Goal: Share content: Share content

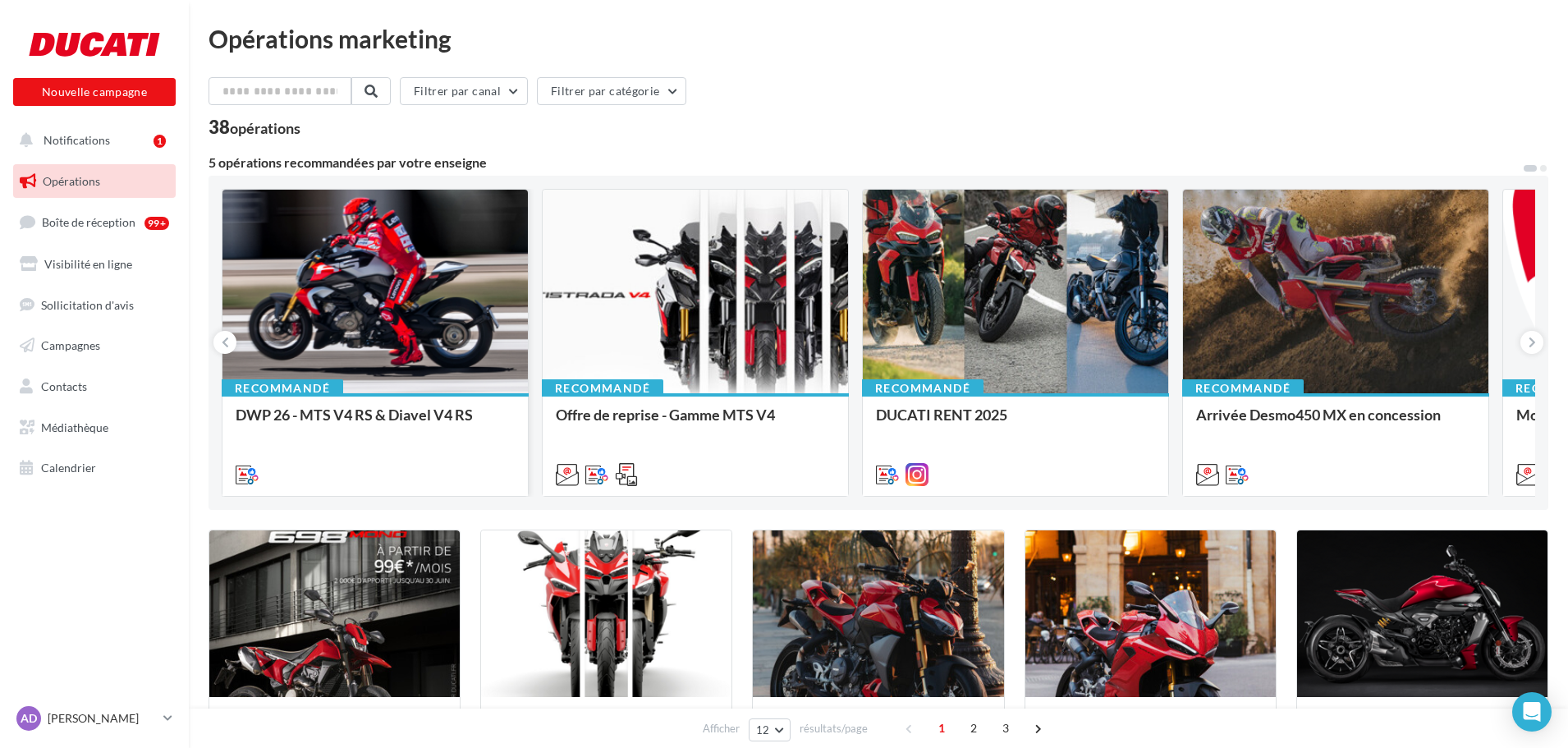
click at [359, 278] on div at bounding box center [375, 292] width 306 height 205
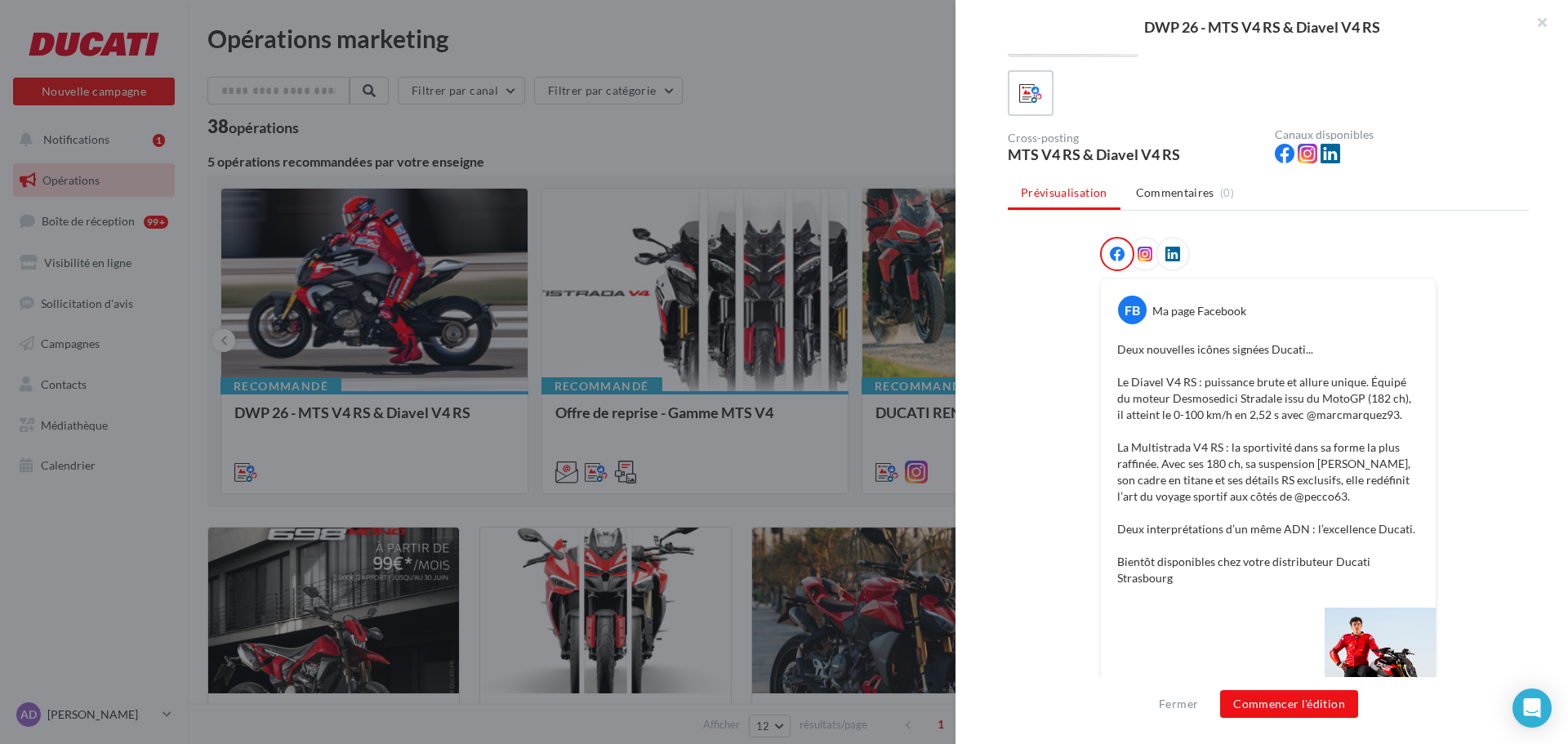
scroll to position [163, 0]
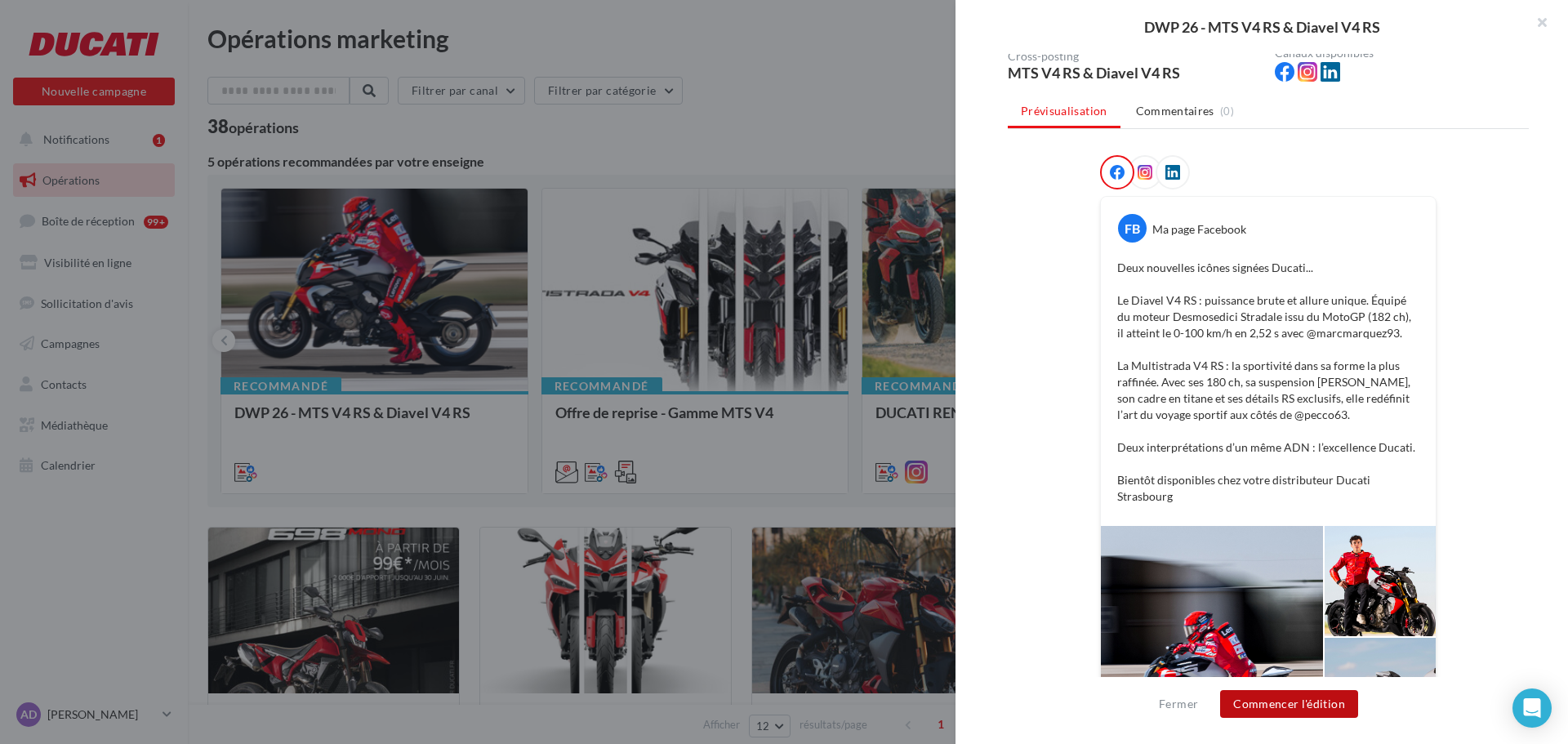
click at [1270, 698] on button "Commencer l'édition" at bounding box center [1288, 704] width 138 height 28
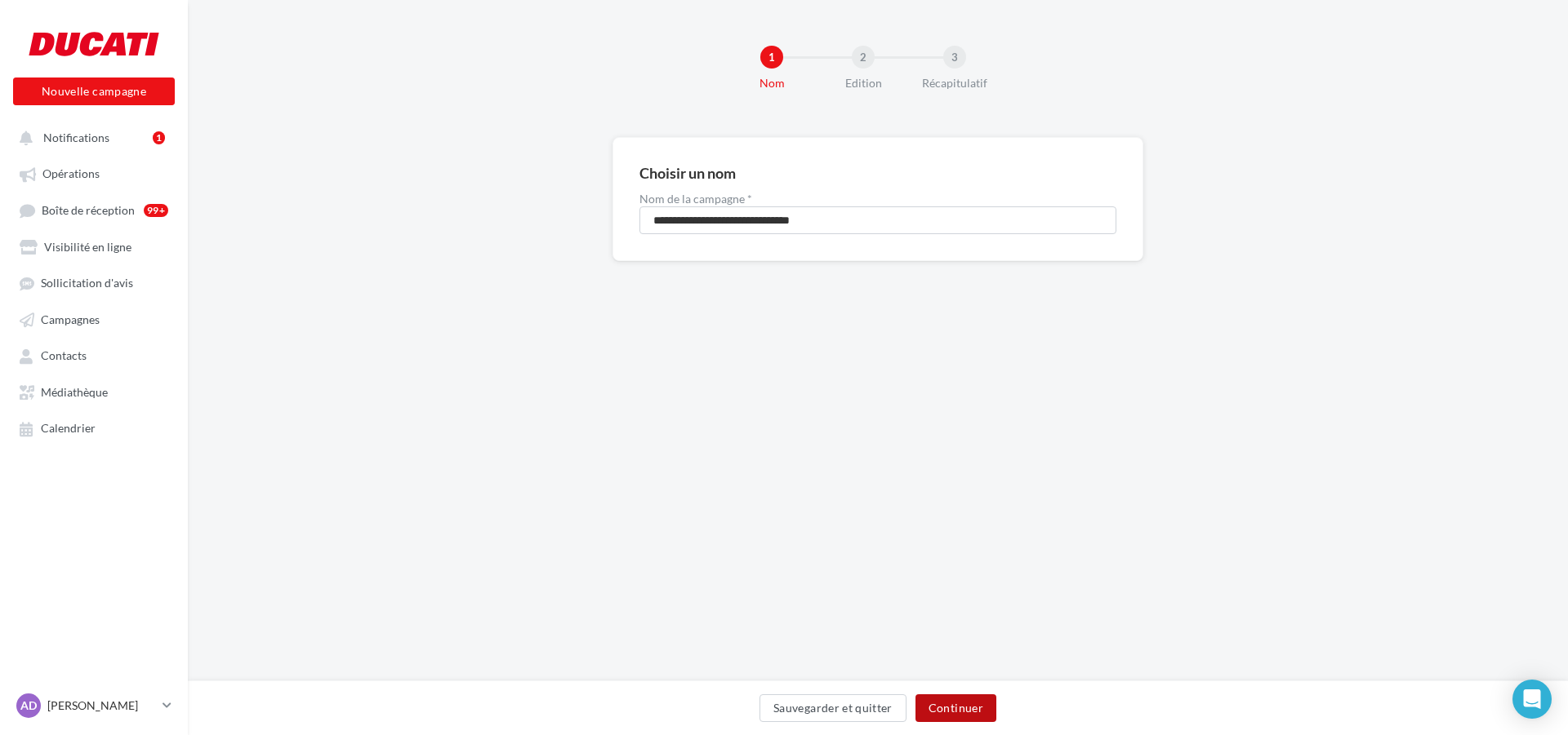
click at [975, 719] on button "Continuer" at bounding box center [955, 708] width 81 height 28
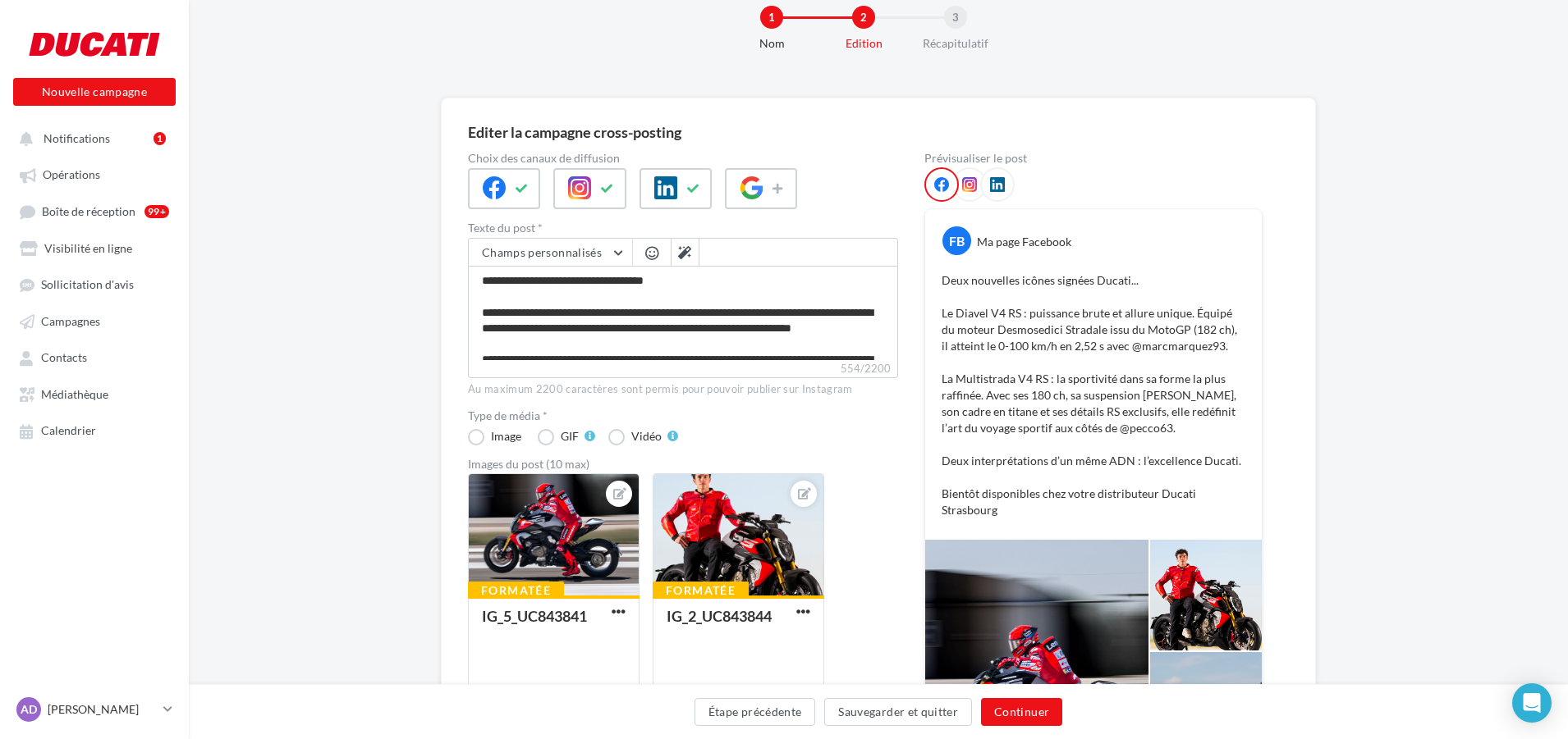
scroll to position [3, 0]
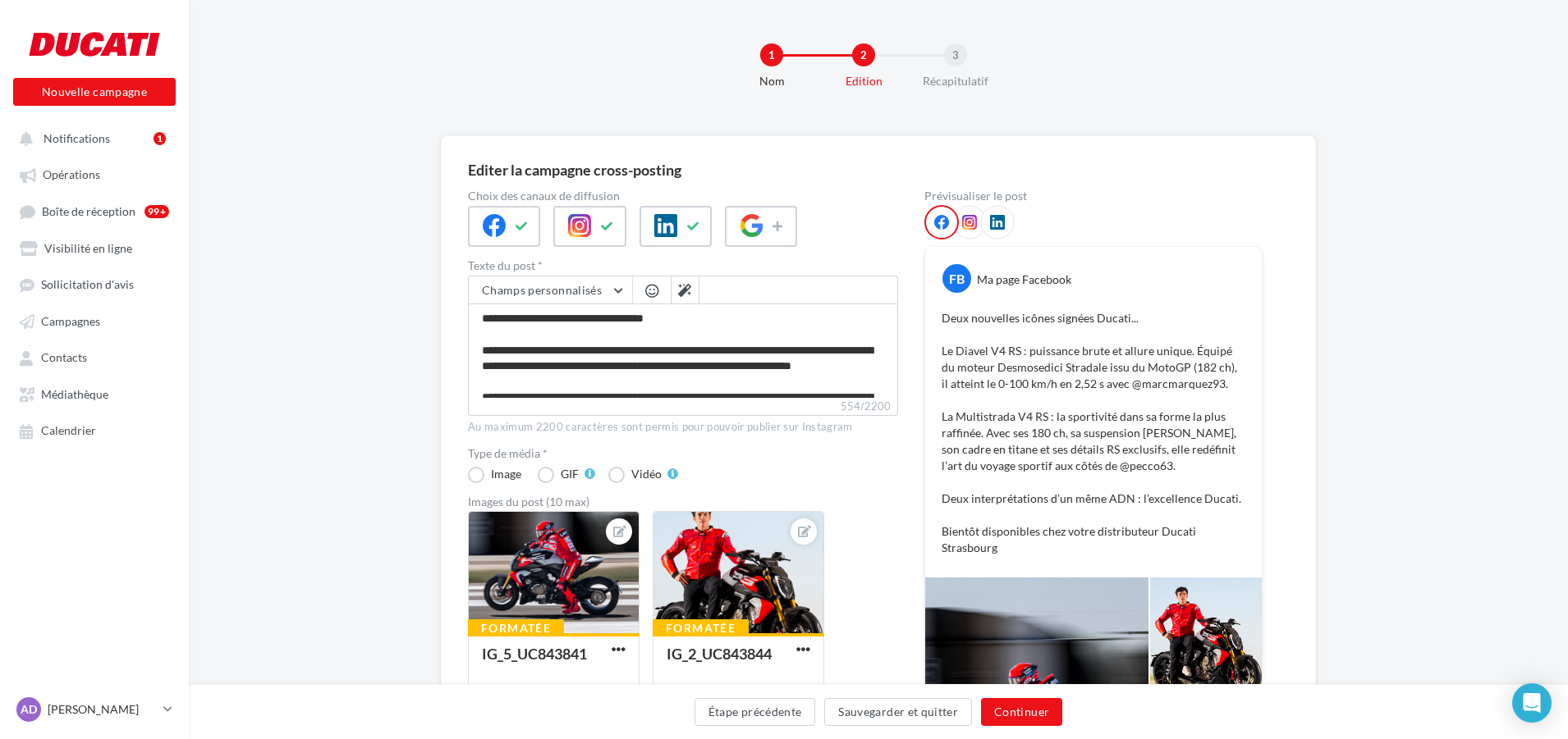
click at [966, 216] on icon at bounding box center [969, 222] width 15 height 15
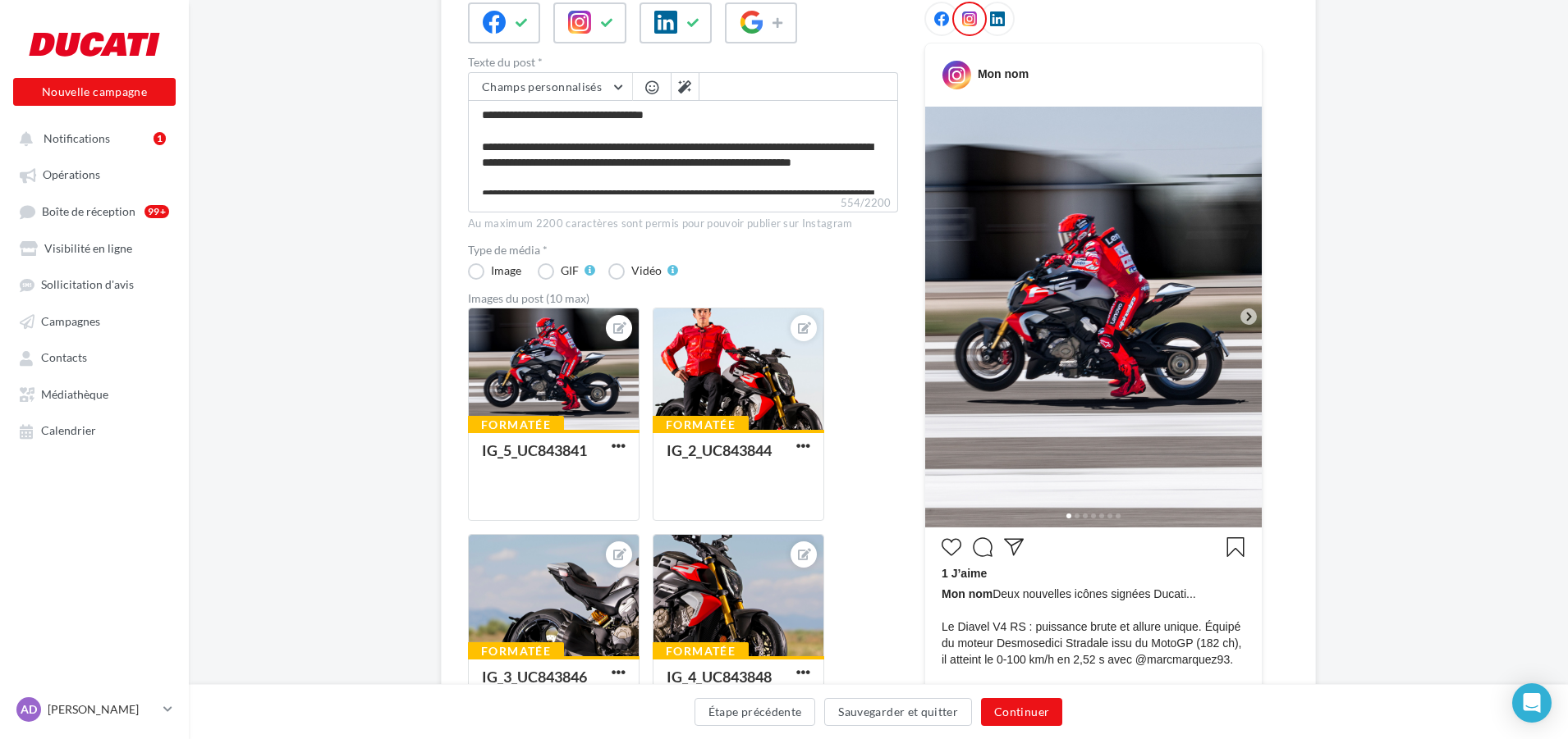
scroll to position [249, 0]
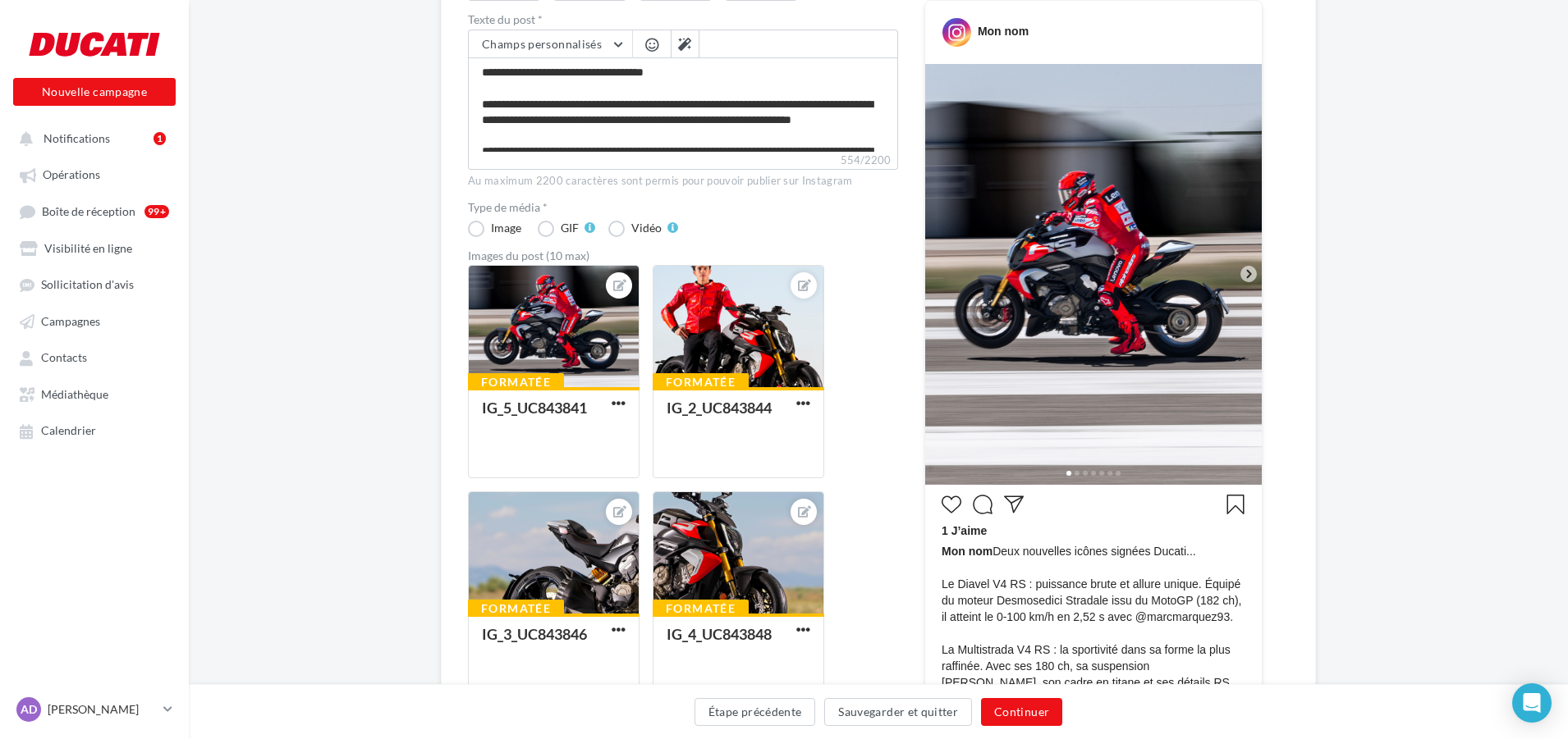
click at [1247, 277] on icon at bounding box center [1248, 274] width 15 height 15
click at [1249, 270] on icon at bounding box center [1248, 274] width 15 height 15
click at [1247, 277] on icon at bounding box center [1248, 274] width 15 height 15
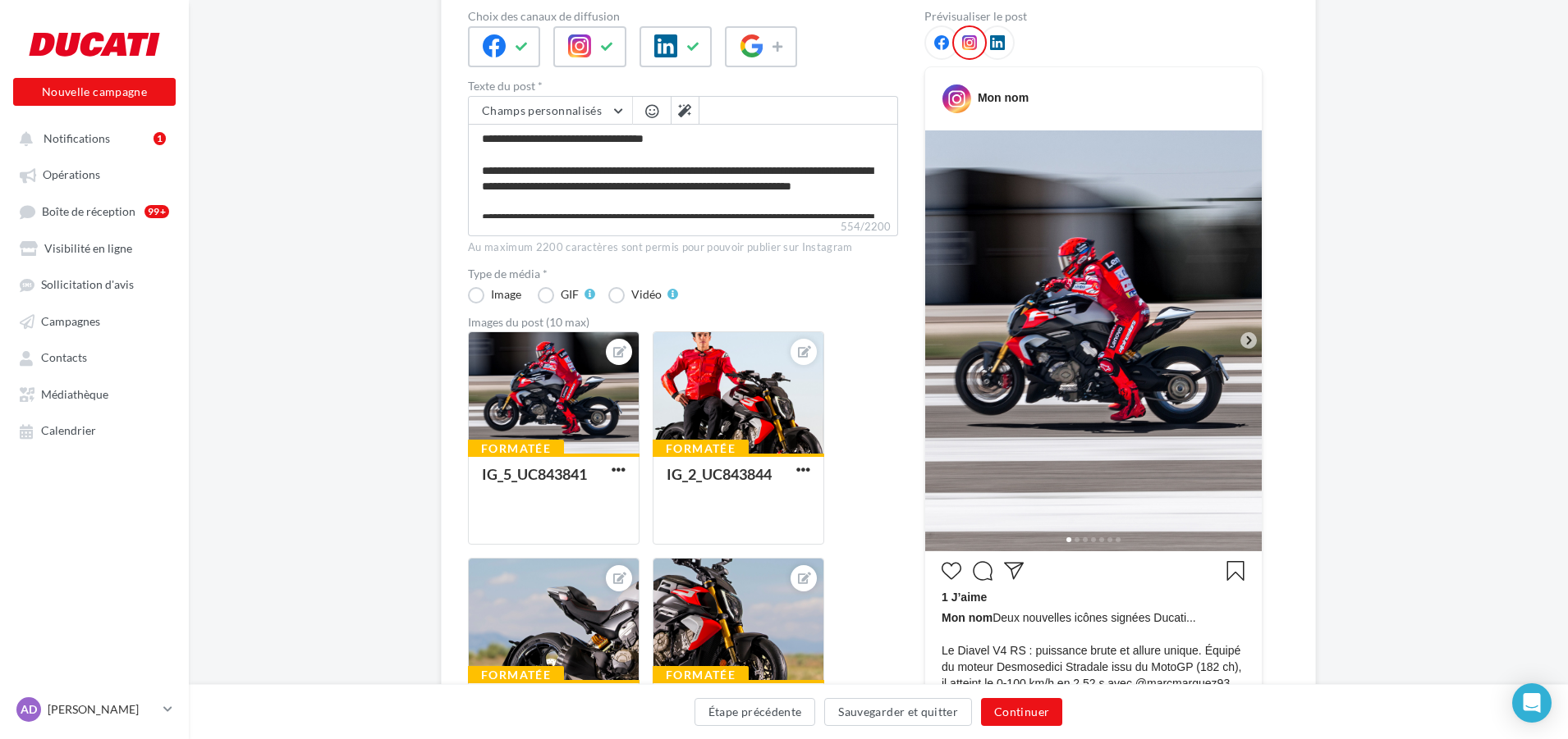
scroll to position [246, 0]
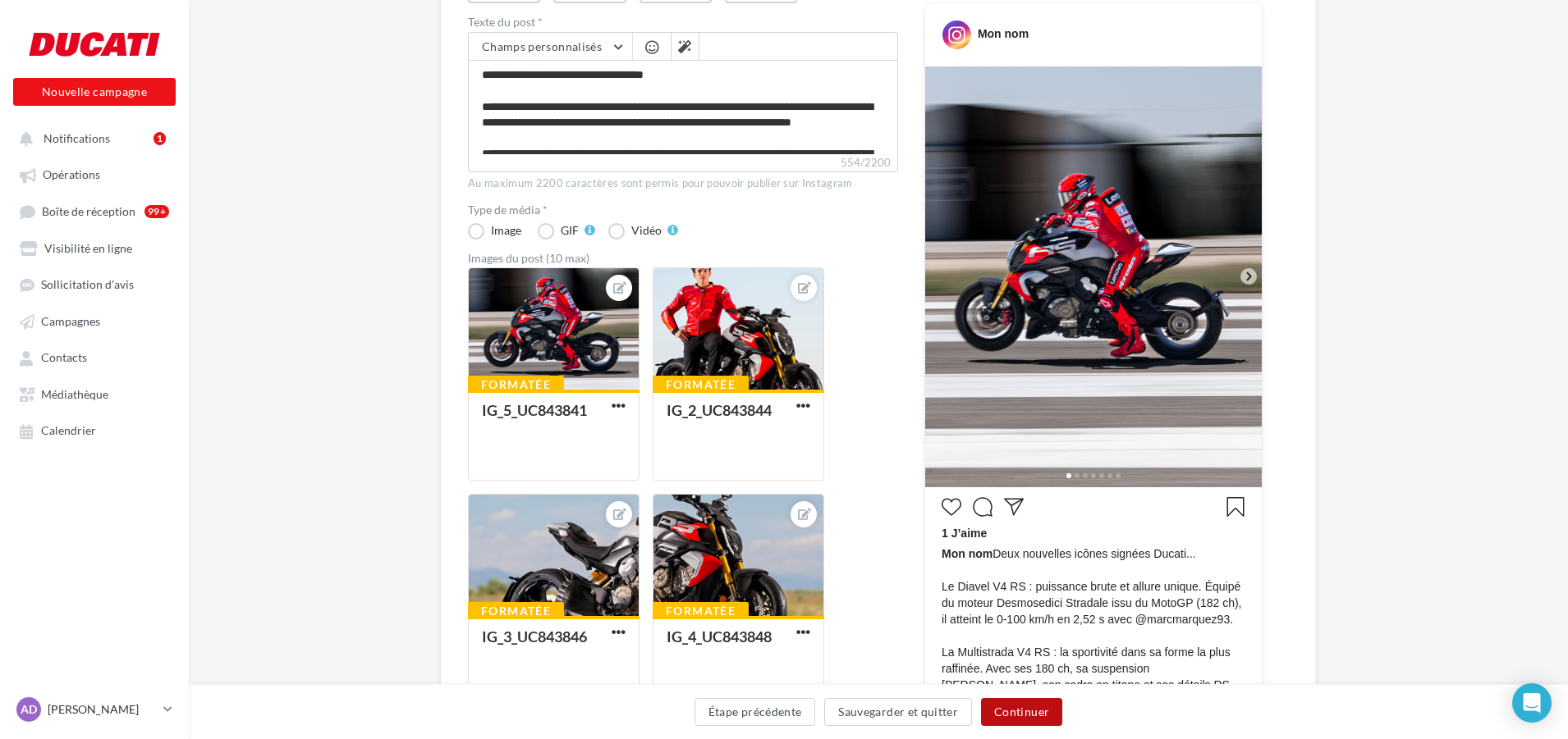
click at [1019, 705] on button "Continuer" at bounding box center [1021, 712] width 81 height 28
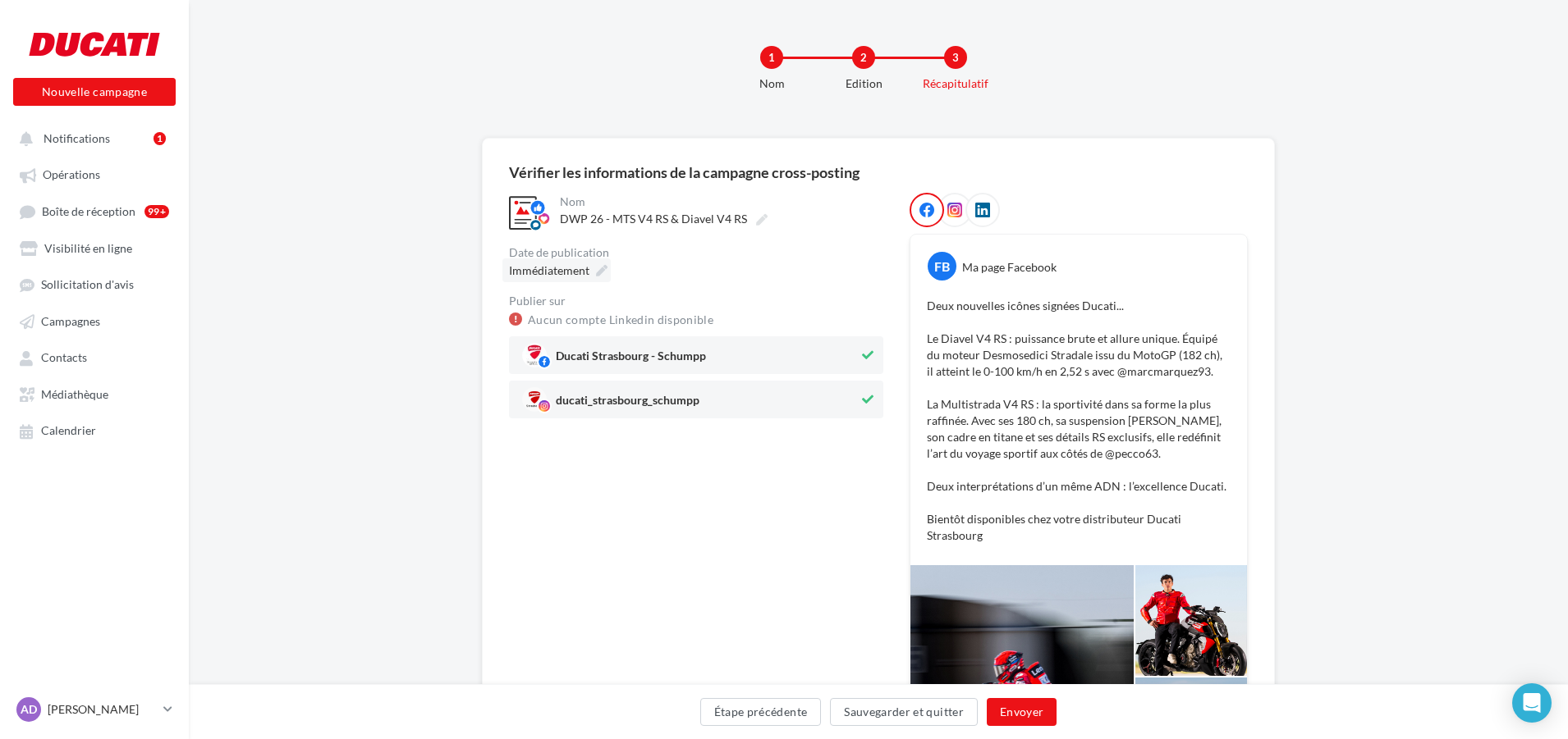
click at [602, 264] on div "Immédiatement" at bounding box center [557, 270] width 108 height 24
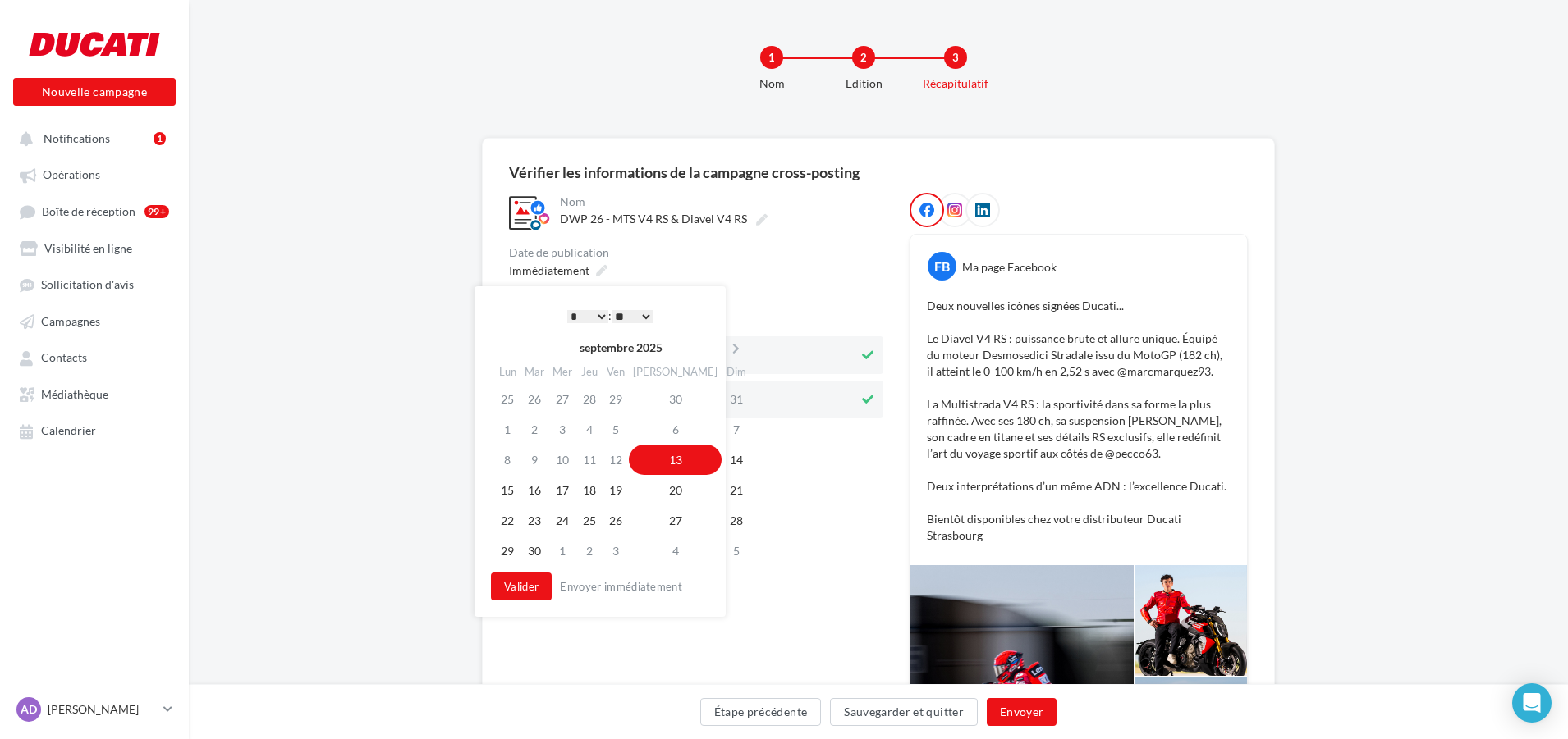
click at [595, 312] on select "* * * * * * * * * * ** ** ** ** ** ** ** ** ** ** ** ** ** **" at bounding box center [588, 316] width 41 height 13
click at [639, 311] on select "** ** ** ** ** **" at bounding box center [632, 316] width 41 height 13
click at [645, 315] on select "** ** ** ** ** **" at bounding box center [632, 316] width 41 height 13
click at [627, 311] on select "** ** ** ** ** **" at bounding box center [632, 316] width 41 height 13
click at [532, 588] on button "Valider" at bounding box center [521, 586] width 61 height 28
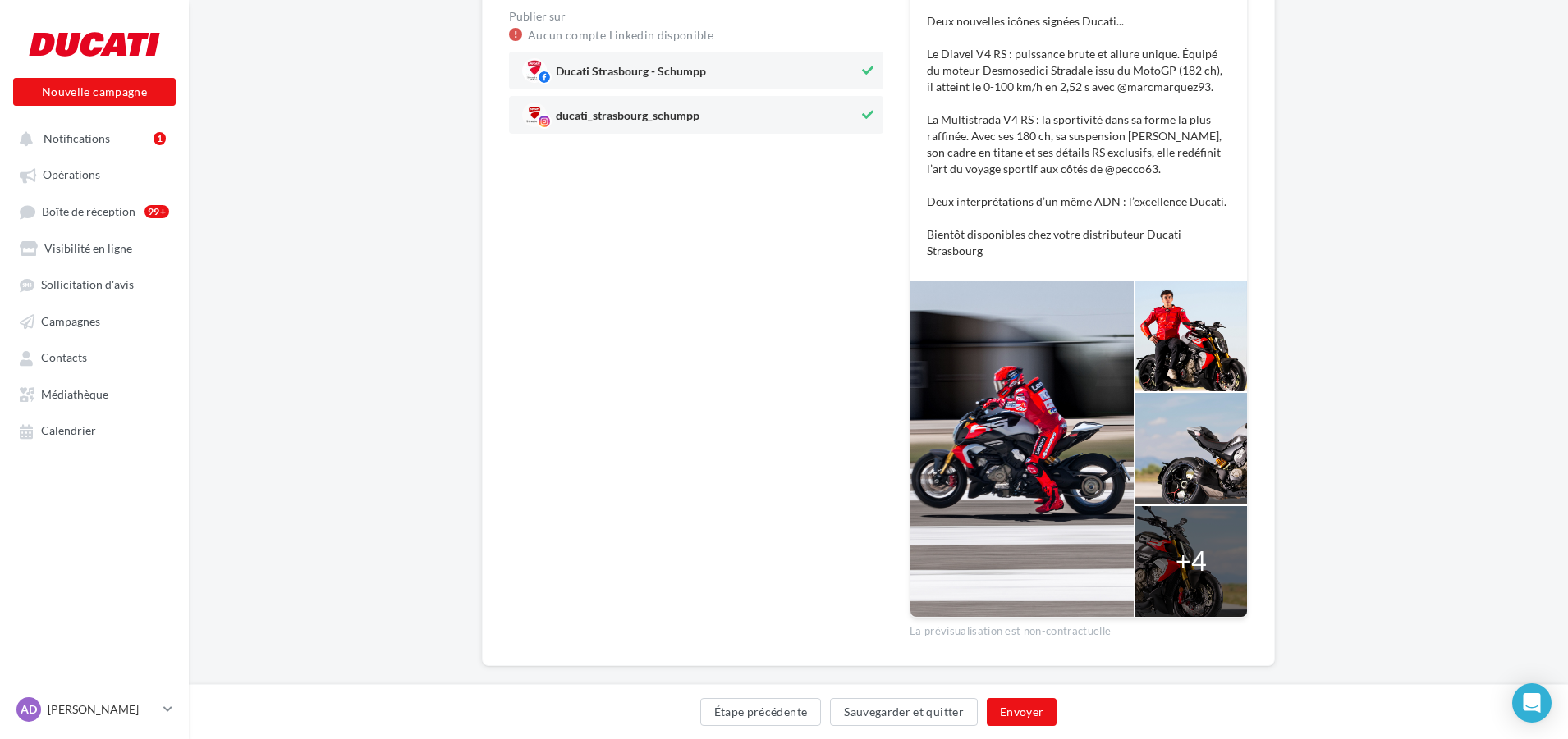
scroll to position [309, 0]
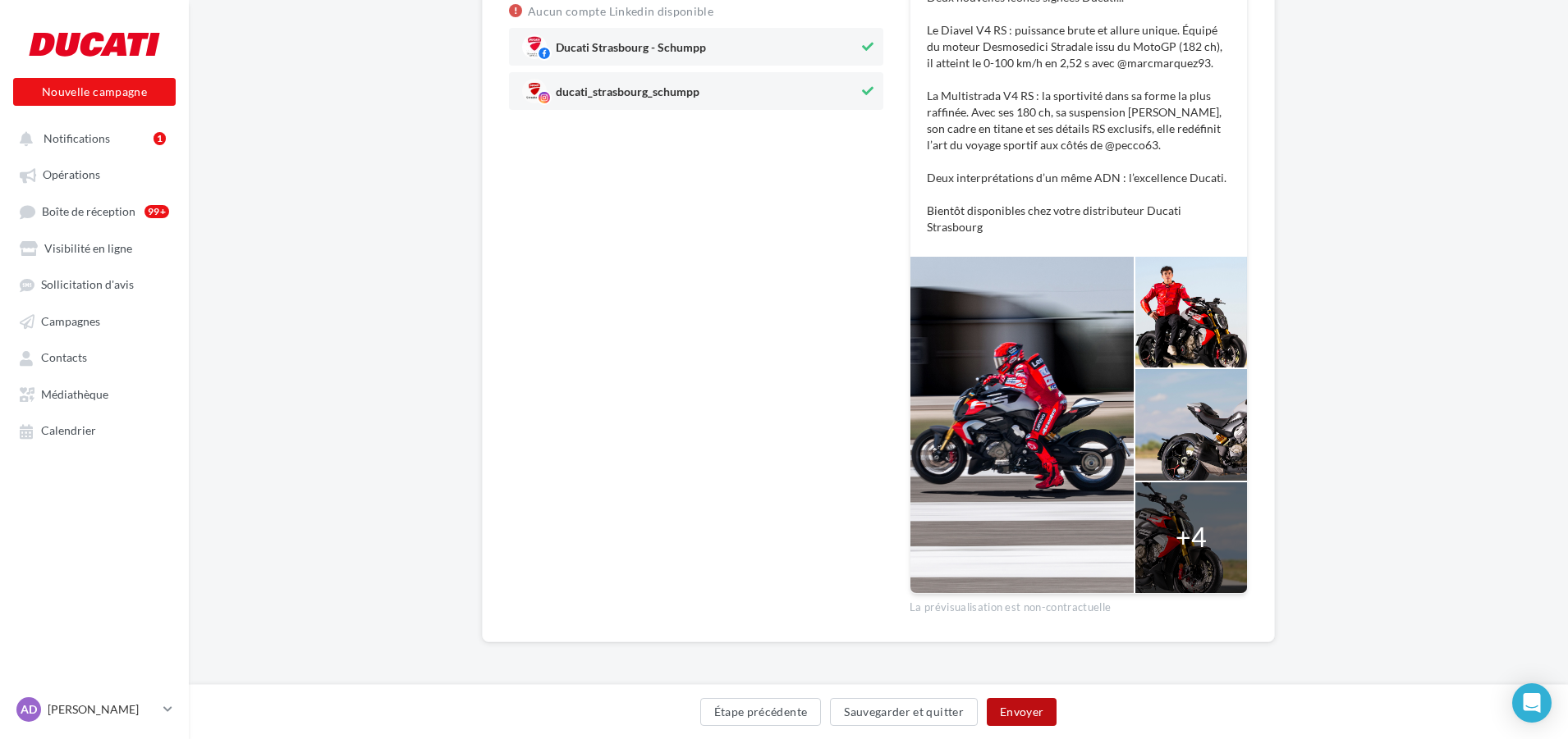
click at [1022, 708] on button "Envoyer" at bounding box center [1021, 712] width 70 height 28
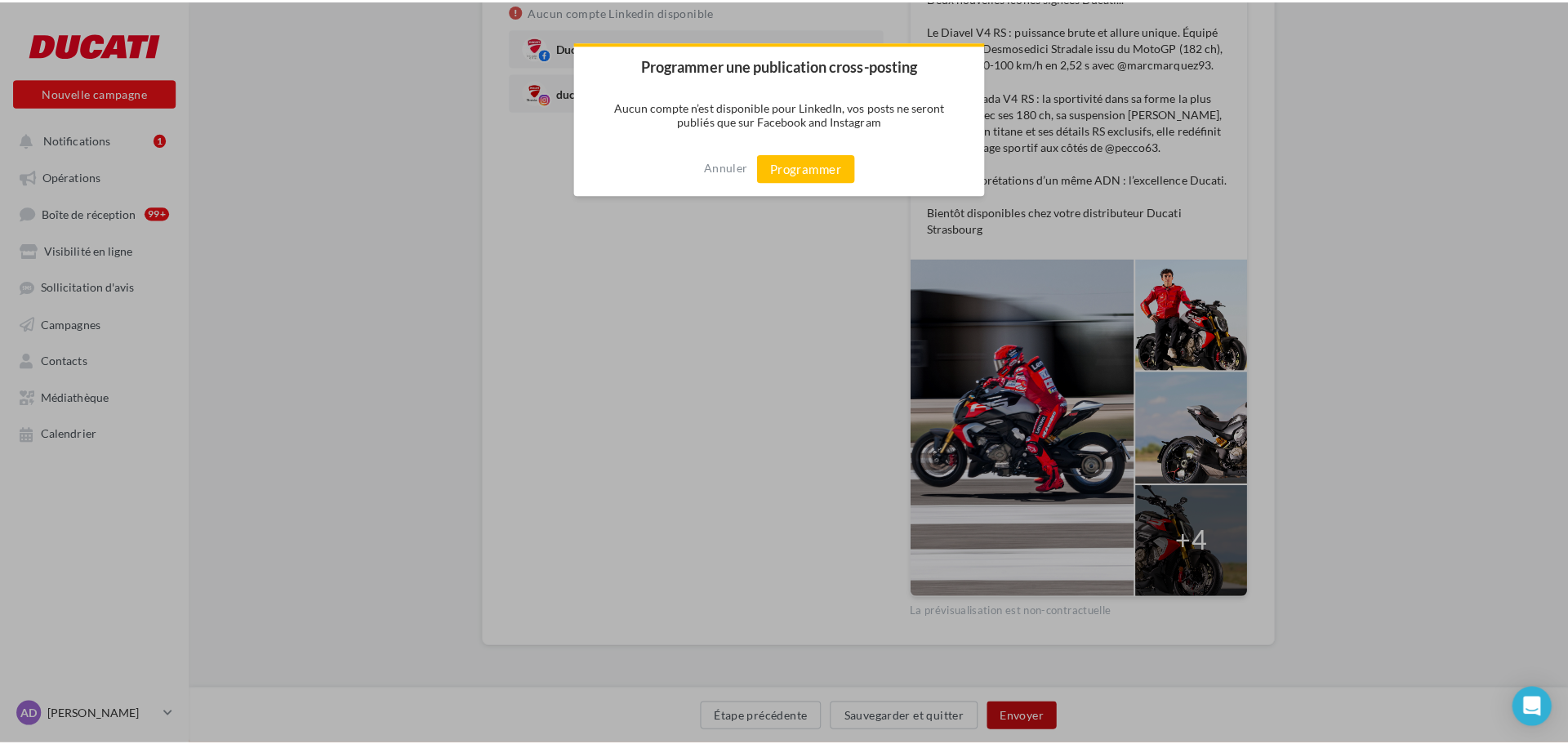
scroll to position [299, 0]
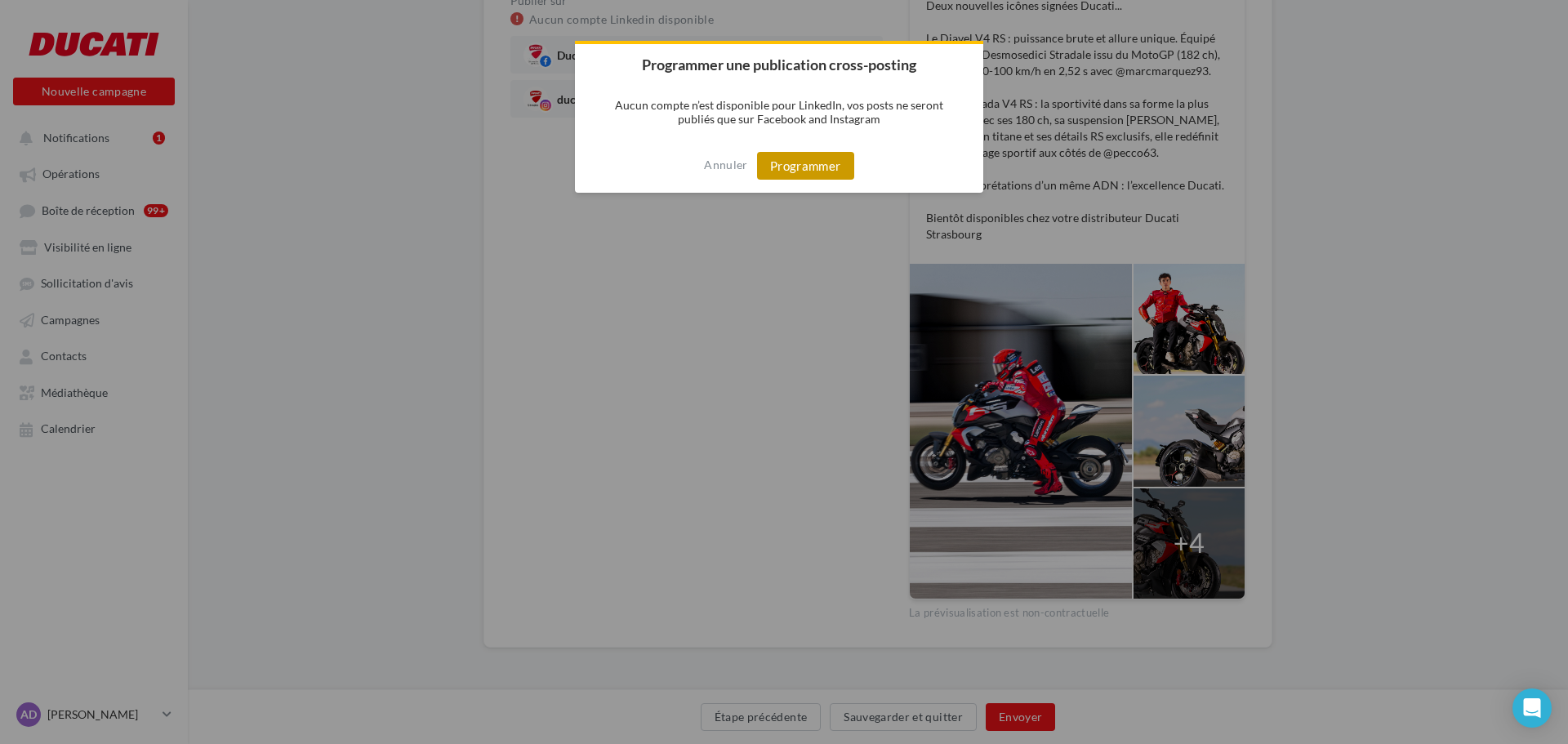
click at [805, 167] on button "Programmer" at bounding box center [806, 166] width 97 height 28
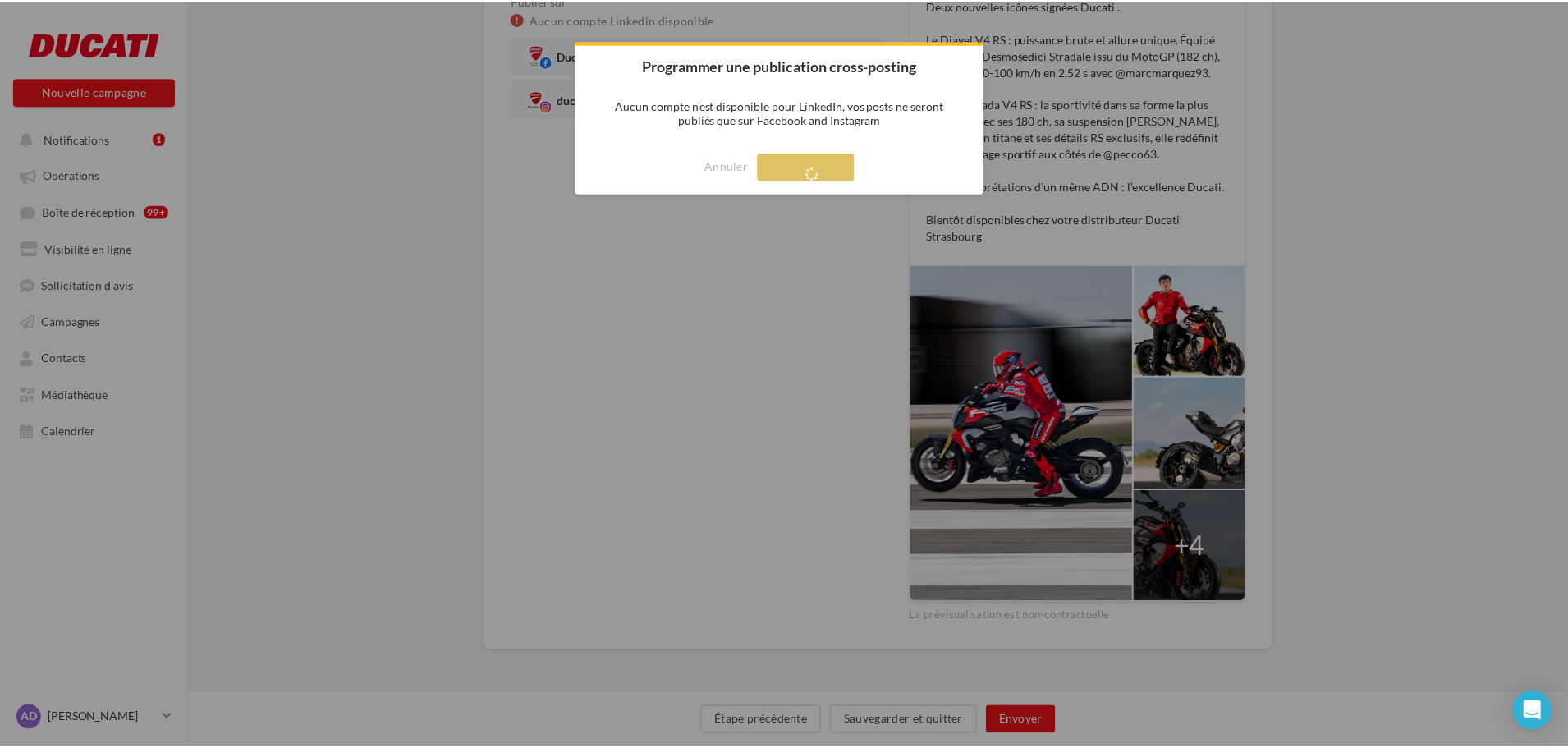
scroll to position [26, 0]
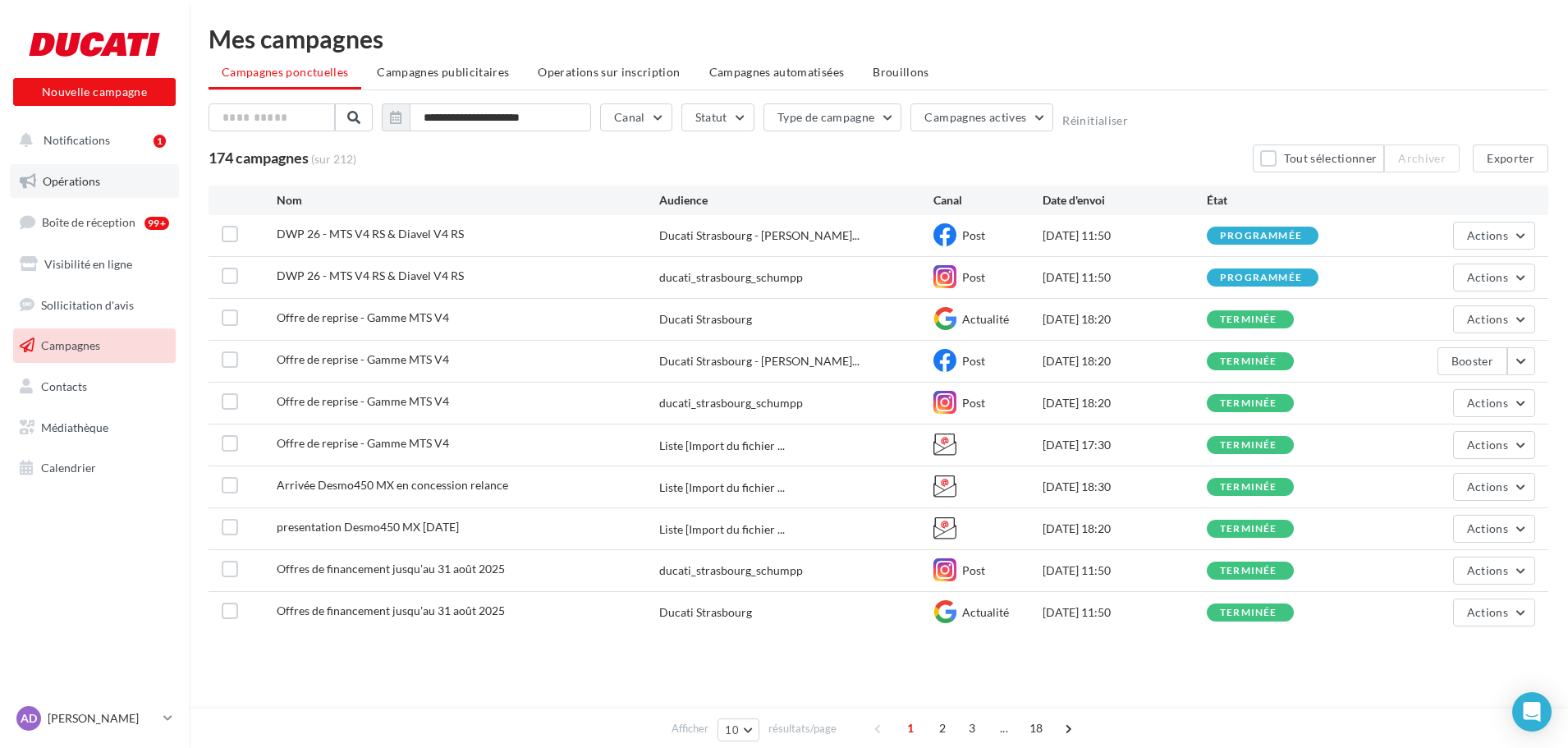
click at [76, 189] on link "Opérations" at bounding box center [94, 181] width 169 height 34
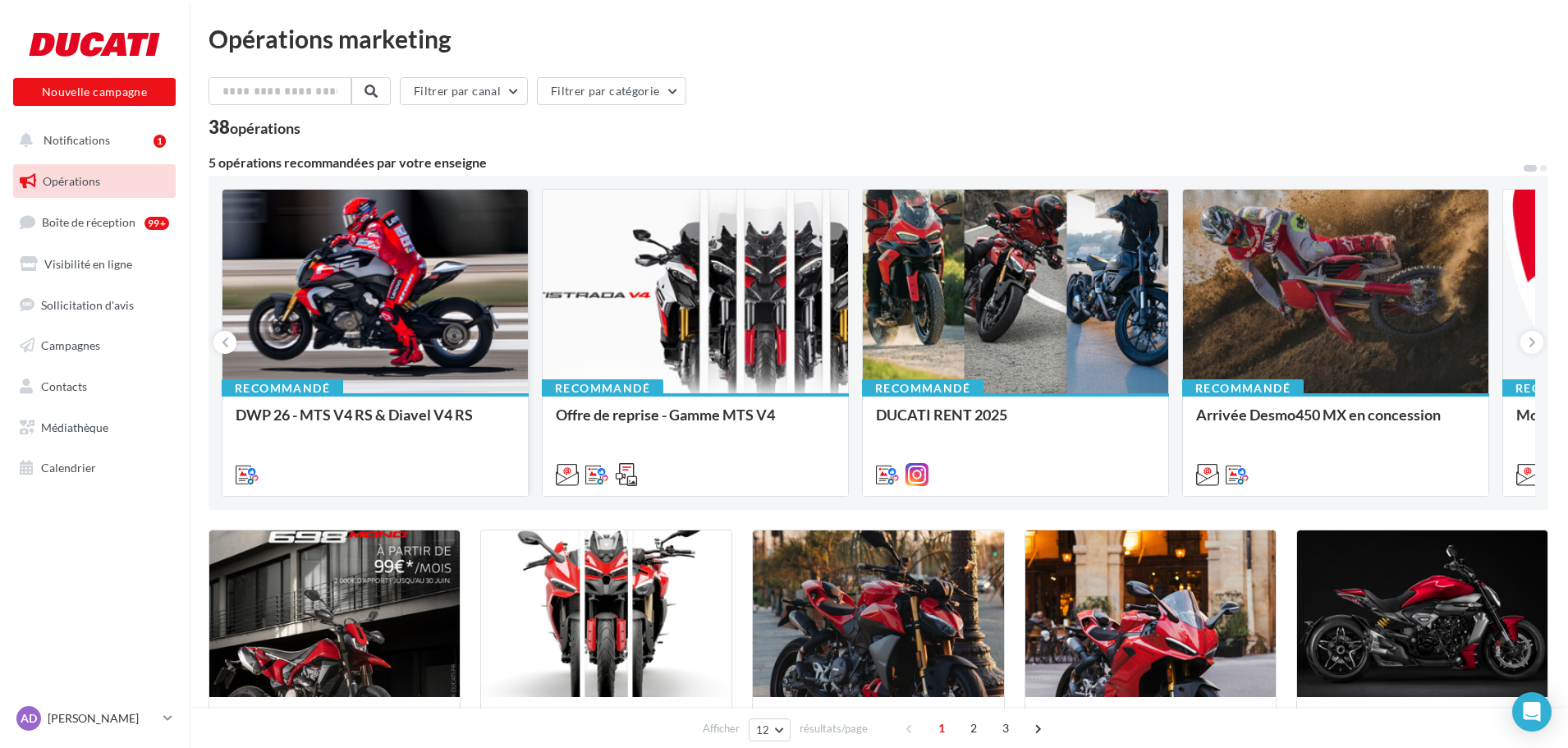
click at [409, 318] on div at bounding box center [375, 292] width 306 height 205
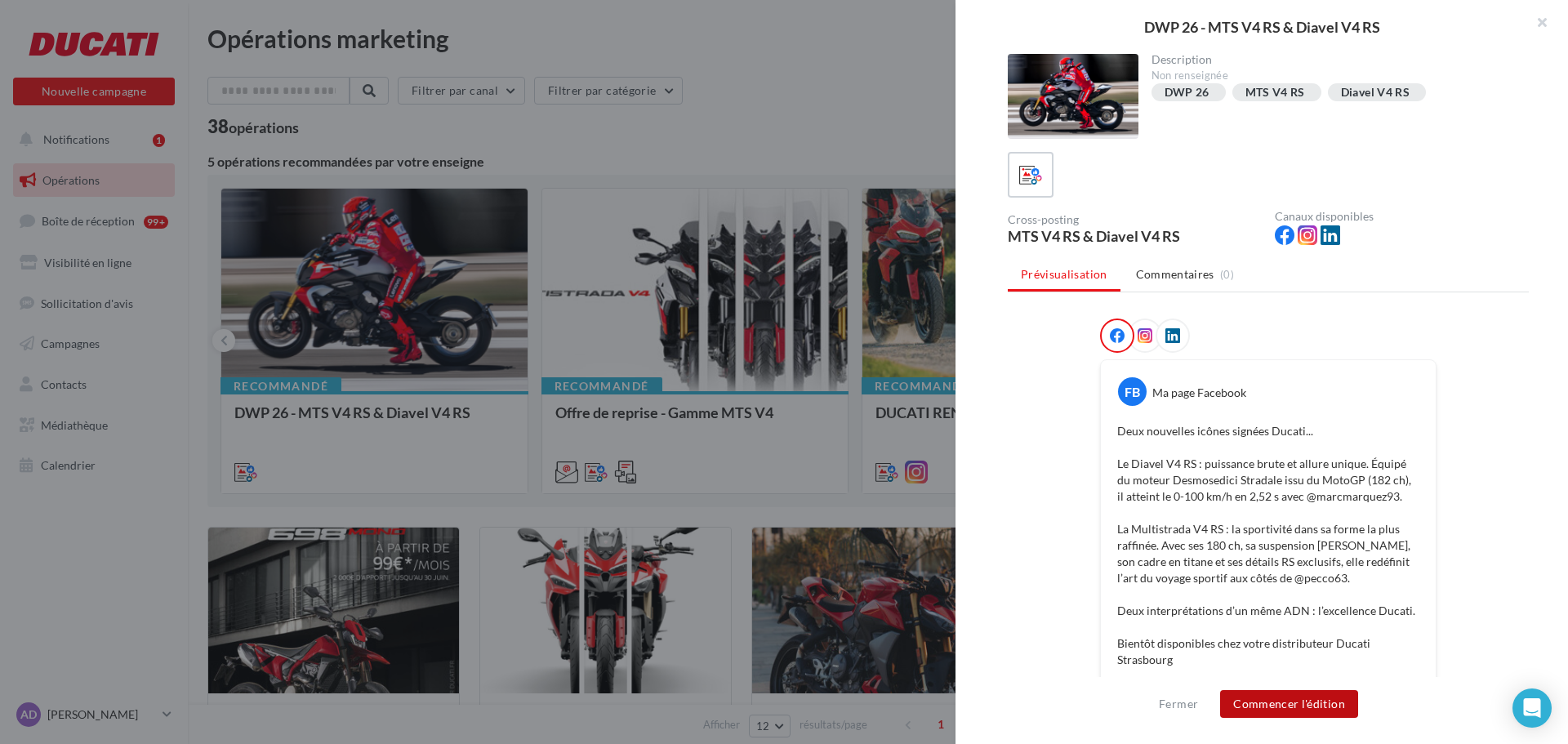
click at [1304, 692] on button "Commencer l'édition" at bounding box center [1288, 704] width 138 height 28
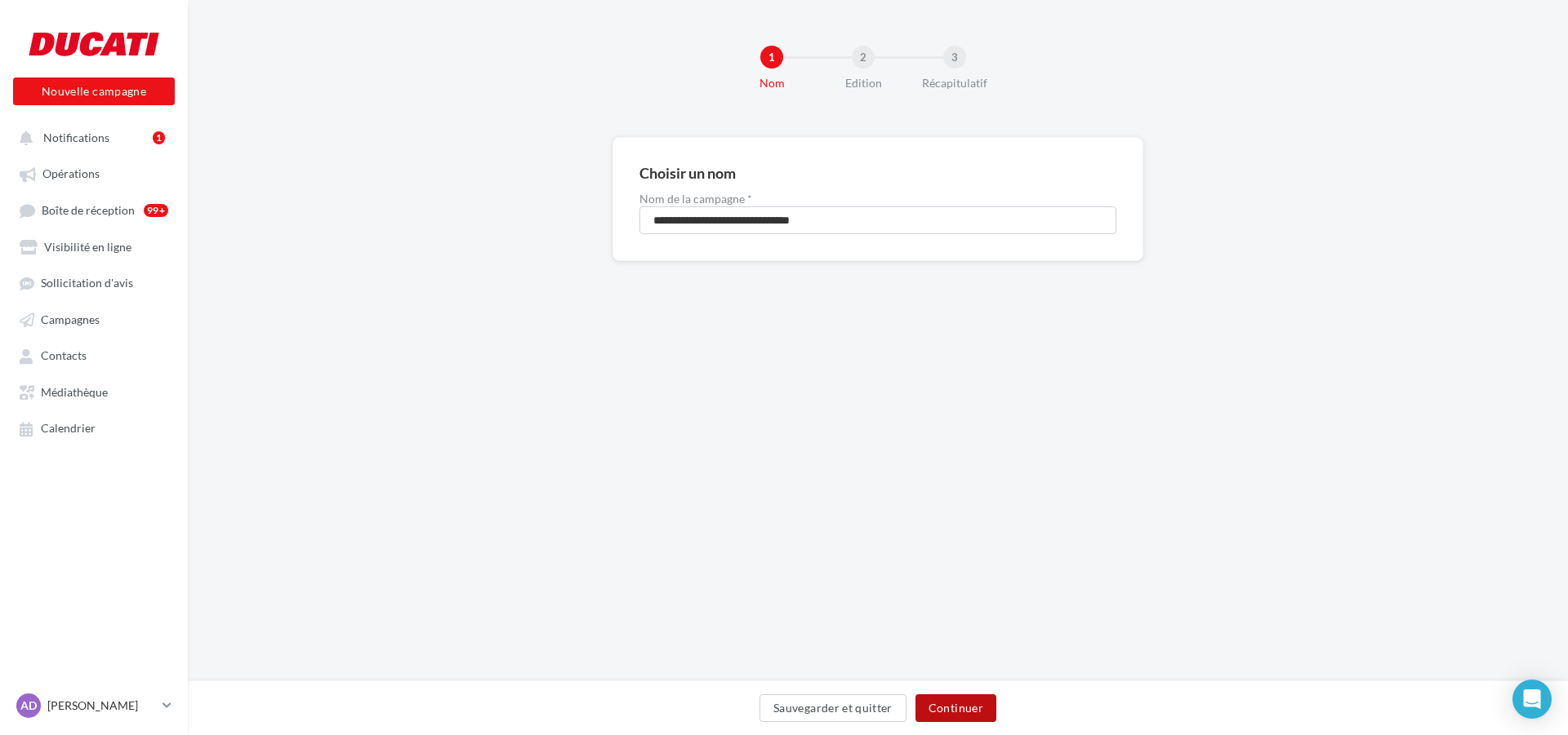
click at [961, 700] on button "Continuer" at bounding box center [955, 708] width 81 height 28
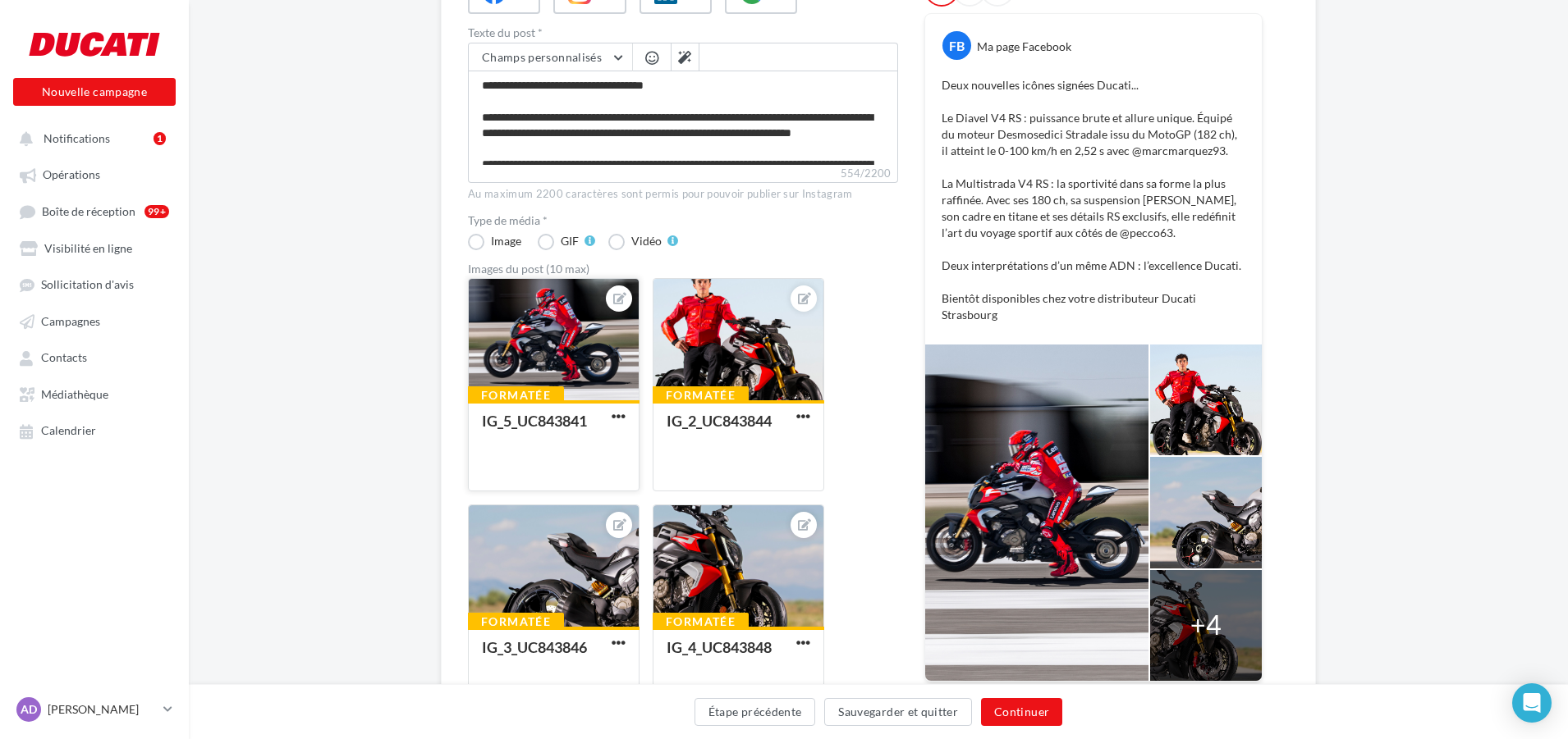
scroll to position [246, 0]
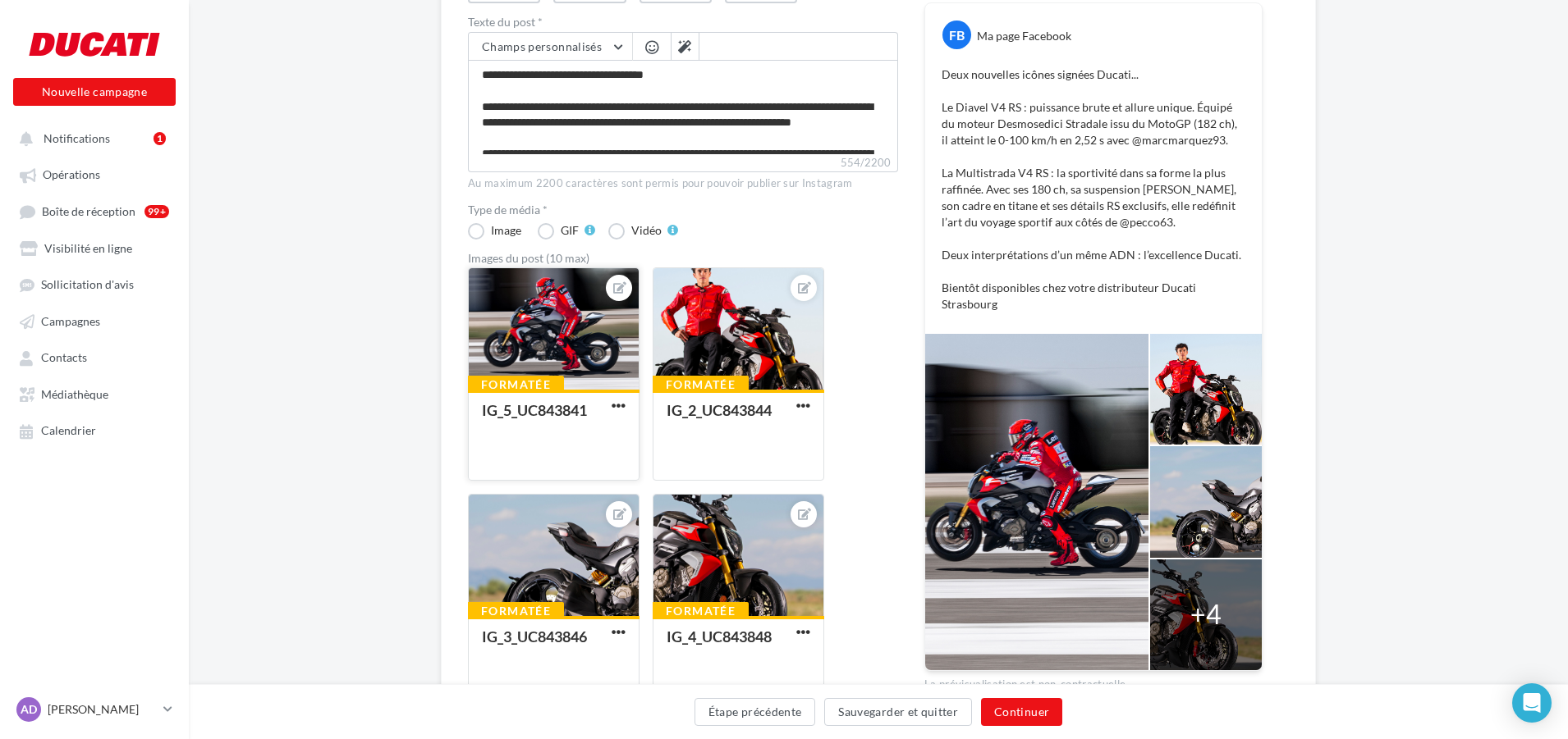
click at [540, 313] on div at bounding box center [554, 330] width 170 height 123
click at [468, 481] on div "Sélectionner un fichier Consulter les contraintes attendues pour ce type de cam…" at bounding box center [554, 481] width 172 height 0
drag, startPoint x: 552, startPoint y: 364, endPoint x: 549, endPoint y: 336, distance: 28.2
click at [549, 336] on div at bounding box center [554, 330] width 170 height 123
click at [553, 481] on div "Sélectionner un fichier Consulter les contraintes attendues pour ce type de cam…" at bounding box center [554, 481] width 172 height 0
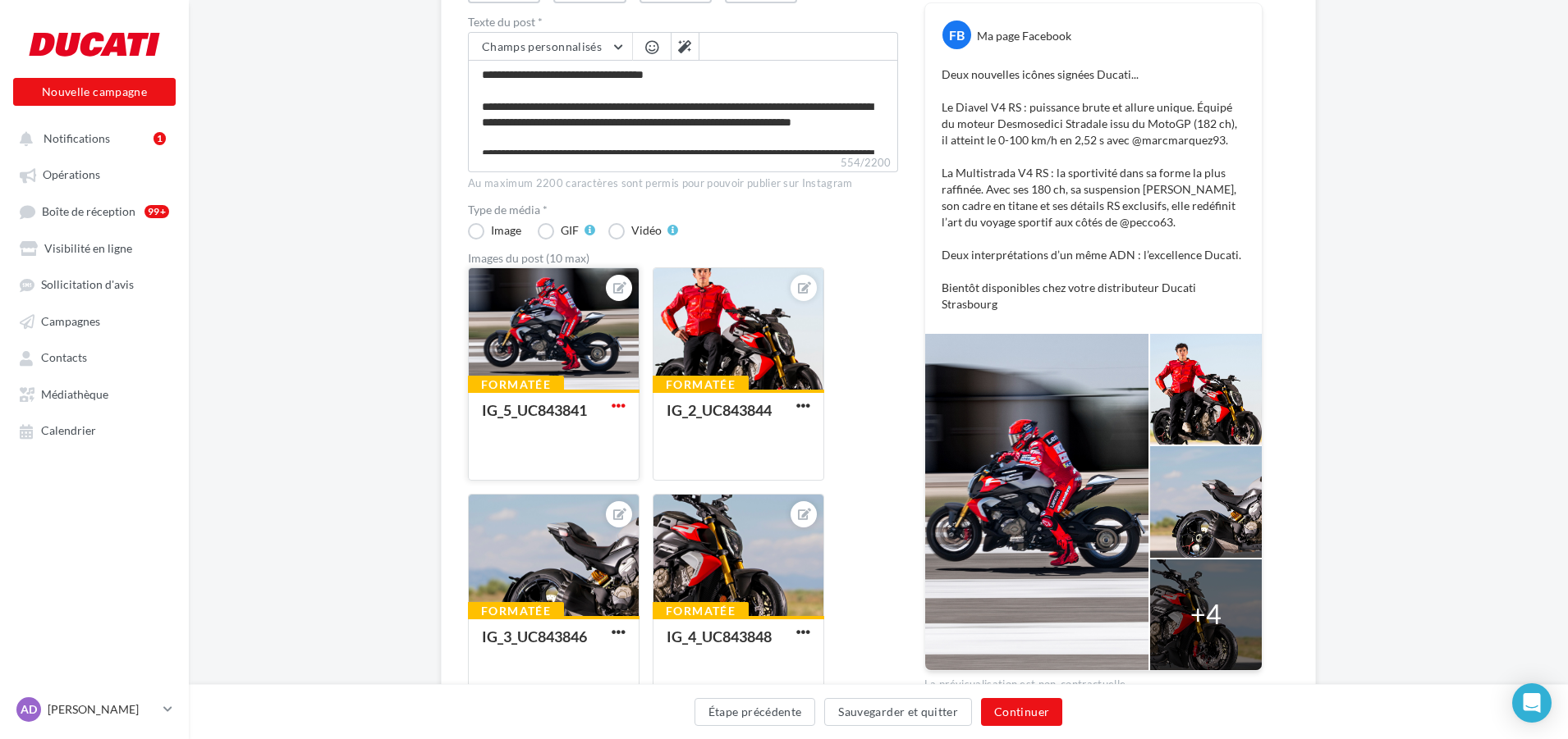
click at [617, 405] on span "button" at bounding box center [619, 406] width 14 height 14
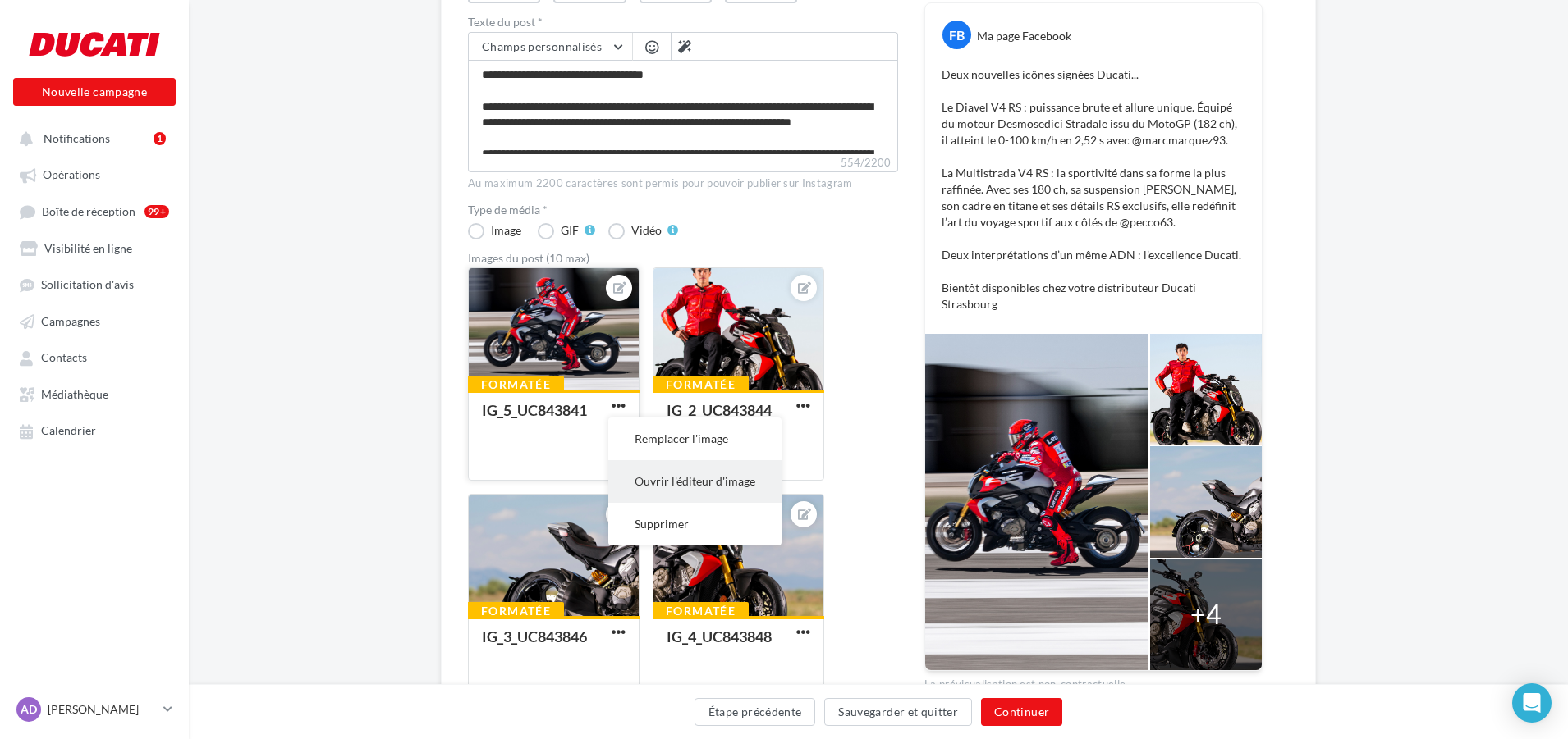
click at [701, 484] on button "Ouvrir l'éditeur d'image" at bounding box center [695, 482] width 173 height 43
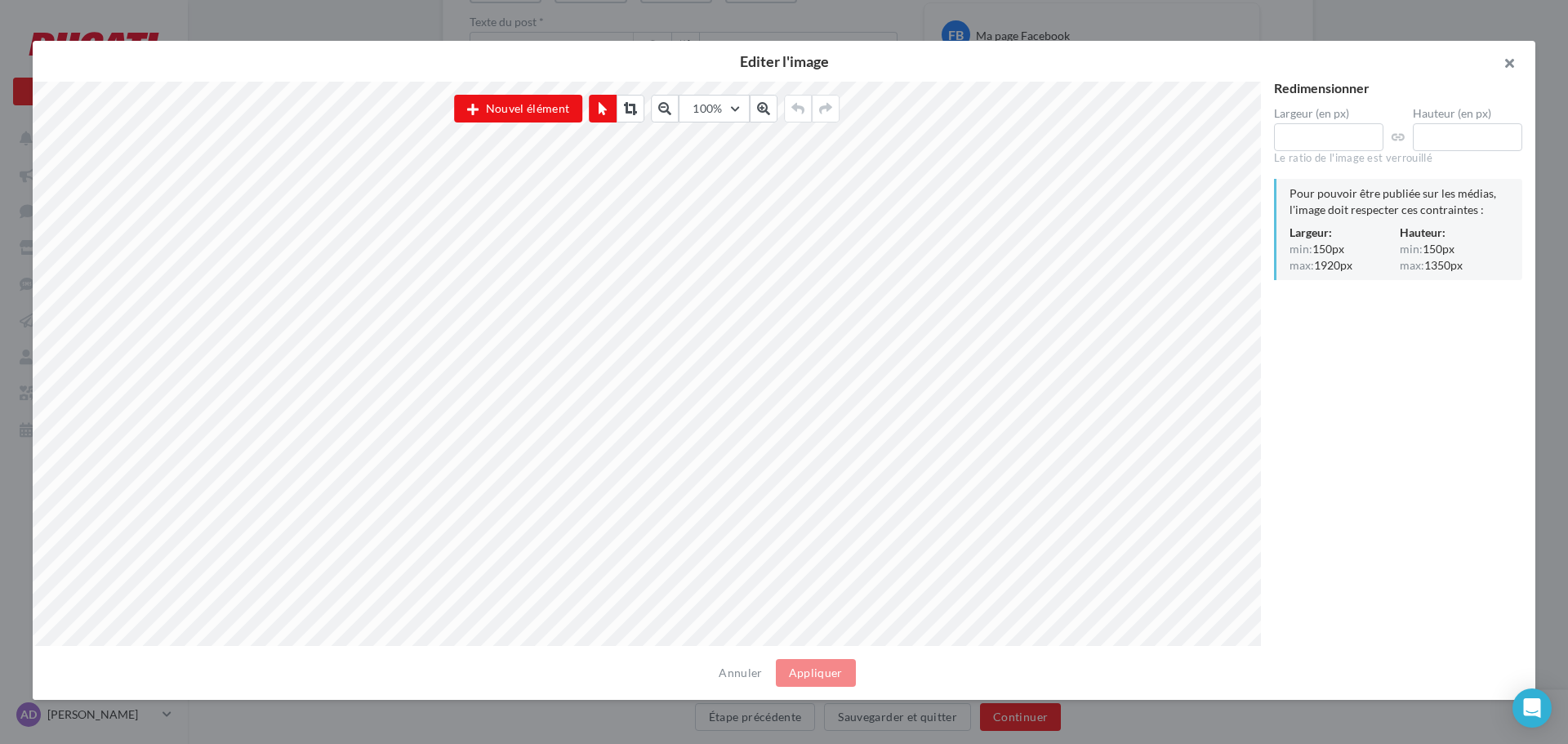
click at [1504, 61] on button "button" at bounding box center [1502, 65] width 65 height 49
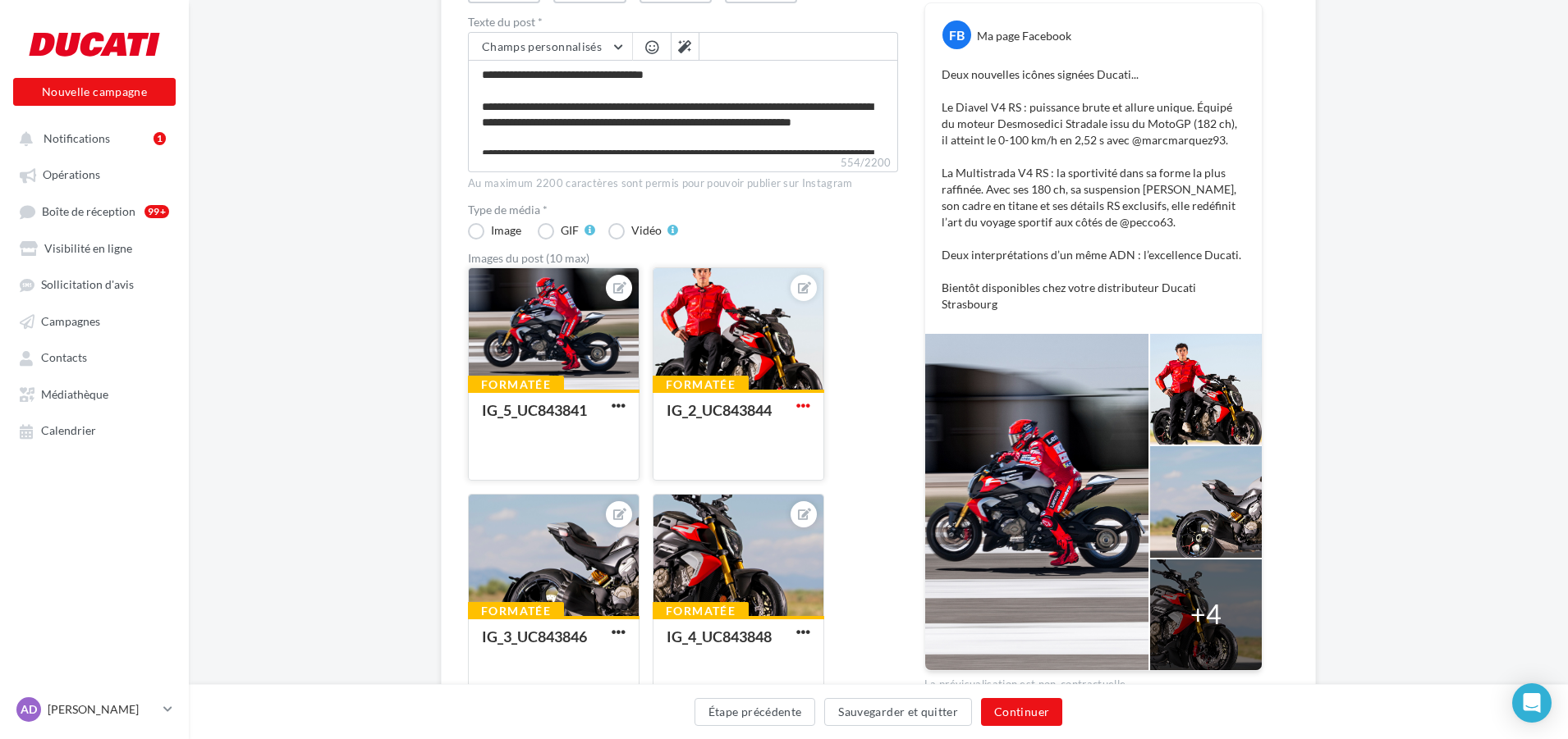
click at [804, 402] on span "button" at bounding box center [803, 406] width 14 height 14
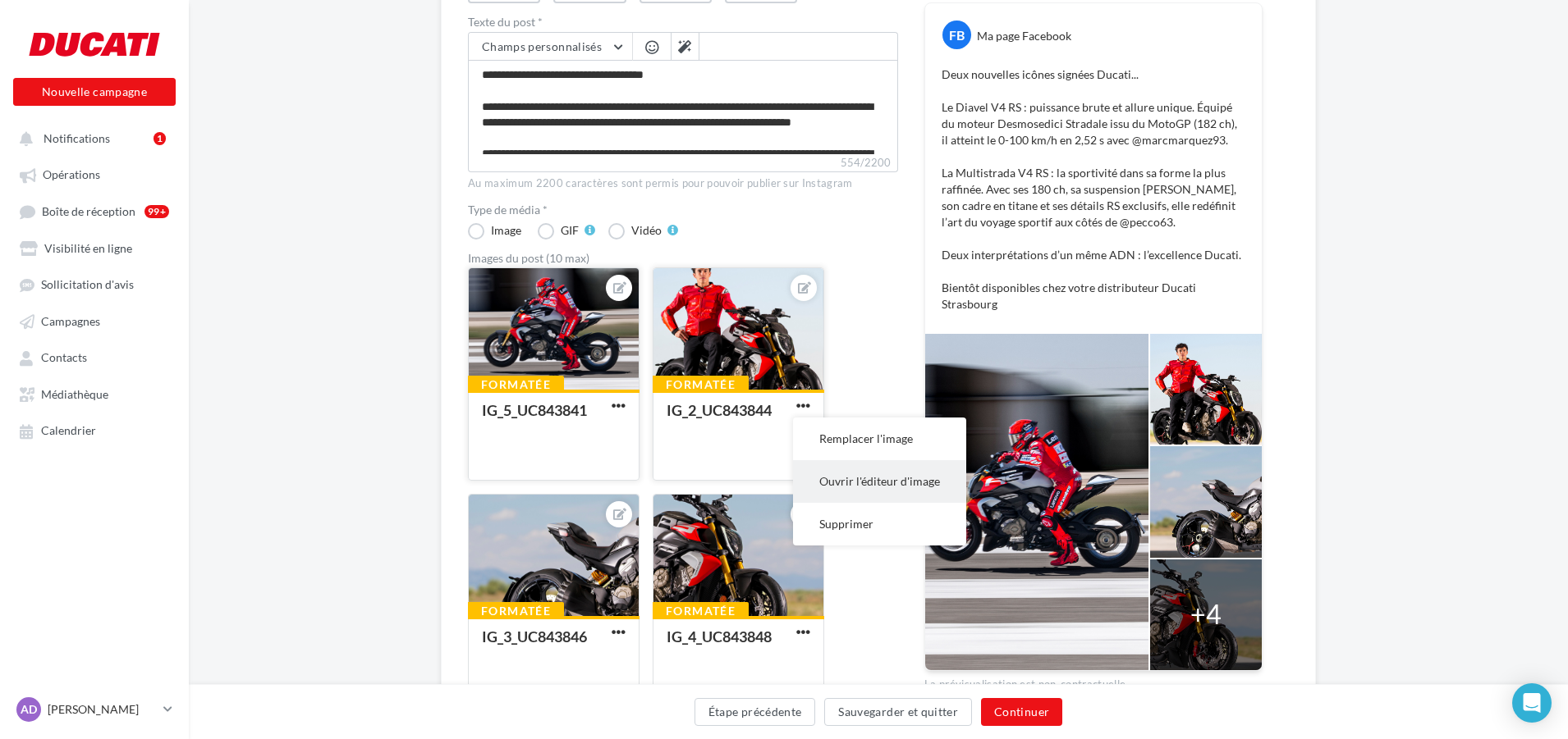
click at [871, 479] on button "Ouvrir l'éditeur d'image" at bounding box center [879, 482] width 173 height 43
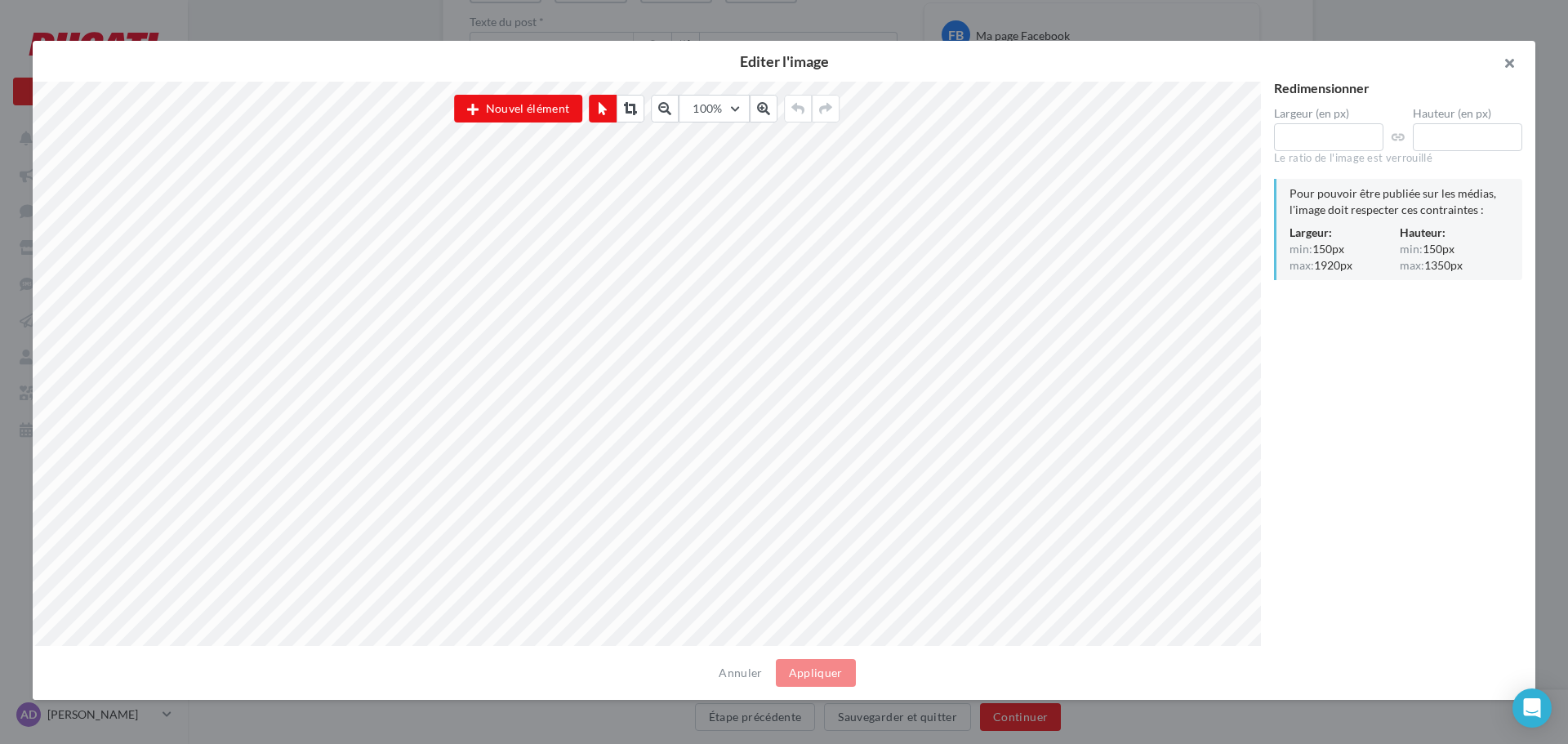
click at [1518, 66] on button "button" at bounding box center [1502, 65] width 65 height 49
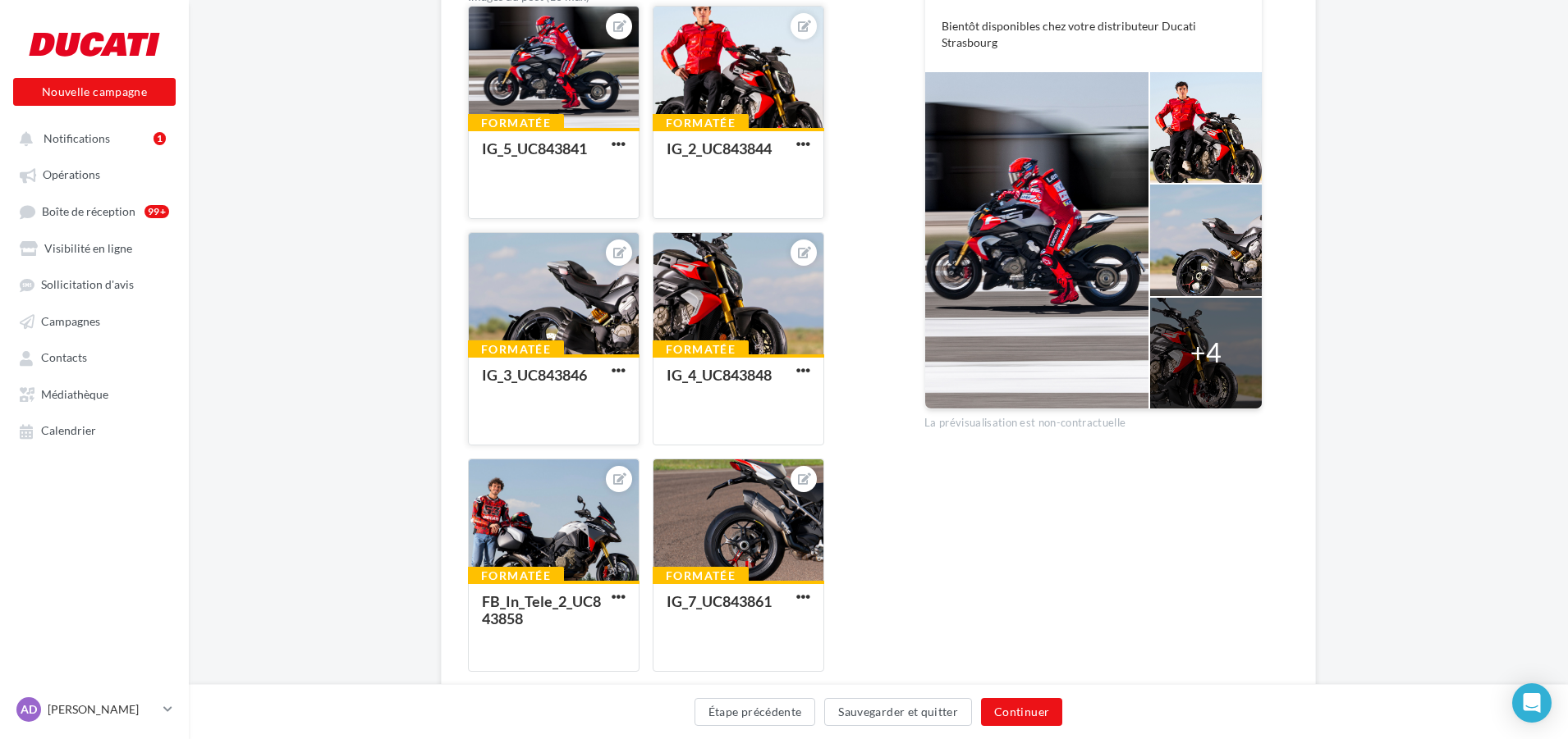
scroll to position [410, 0]
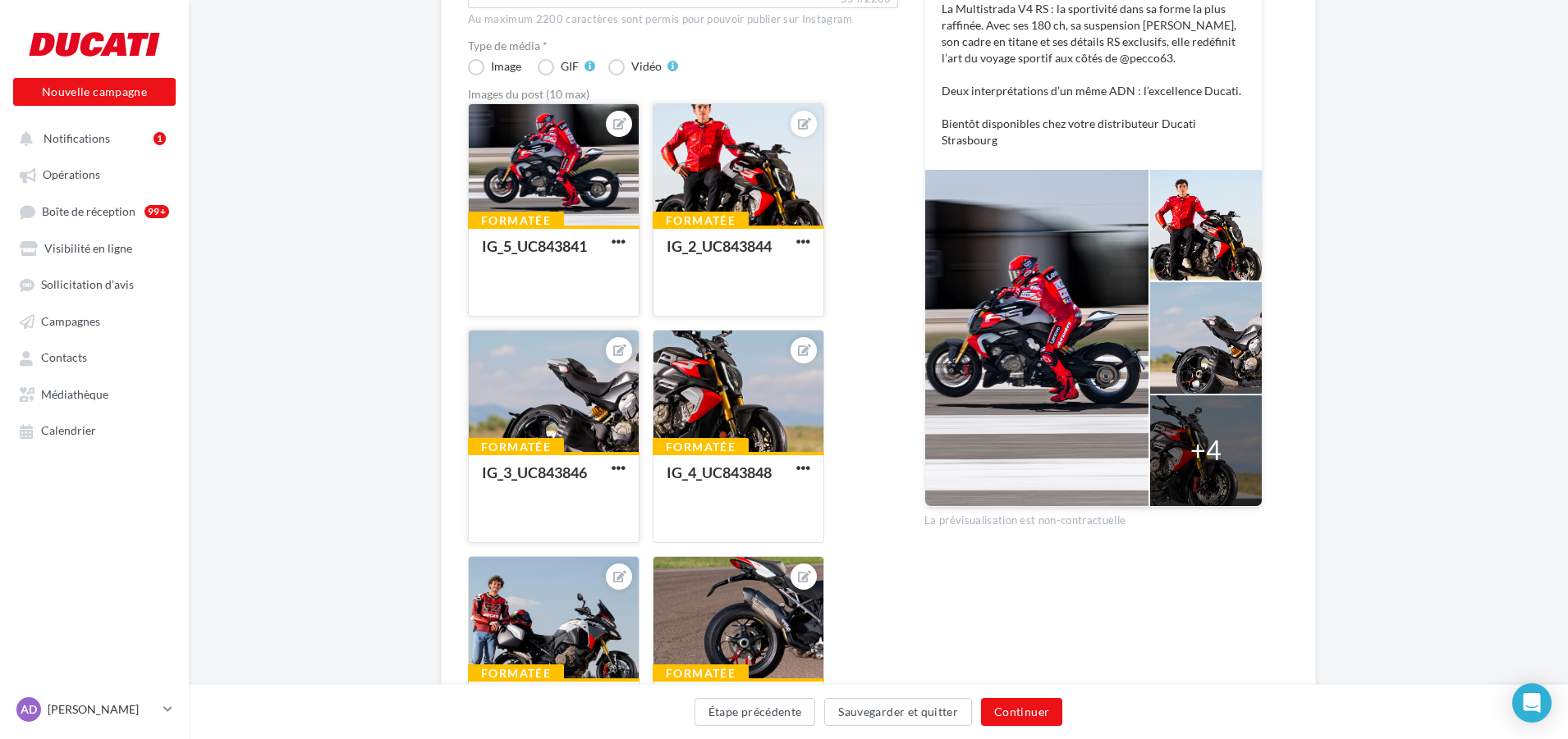
drag, startPoint x: 580, startPoint y: 399, endPoint x: 560, endPoint y: 476, distance: 79.6
click at [560, 476] on div "Formatée IG_3_UC843846" at bounding box center [554, 496] width 170 height 89
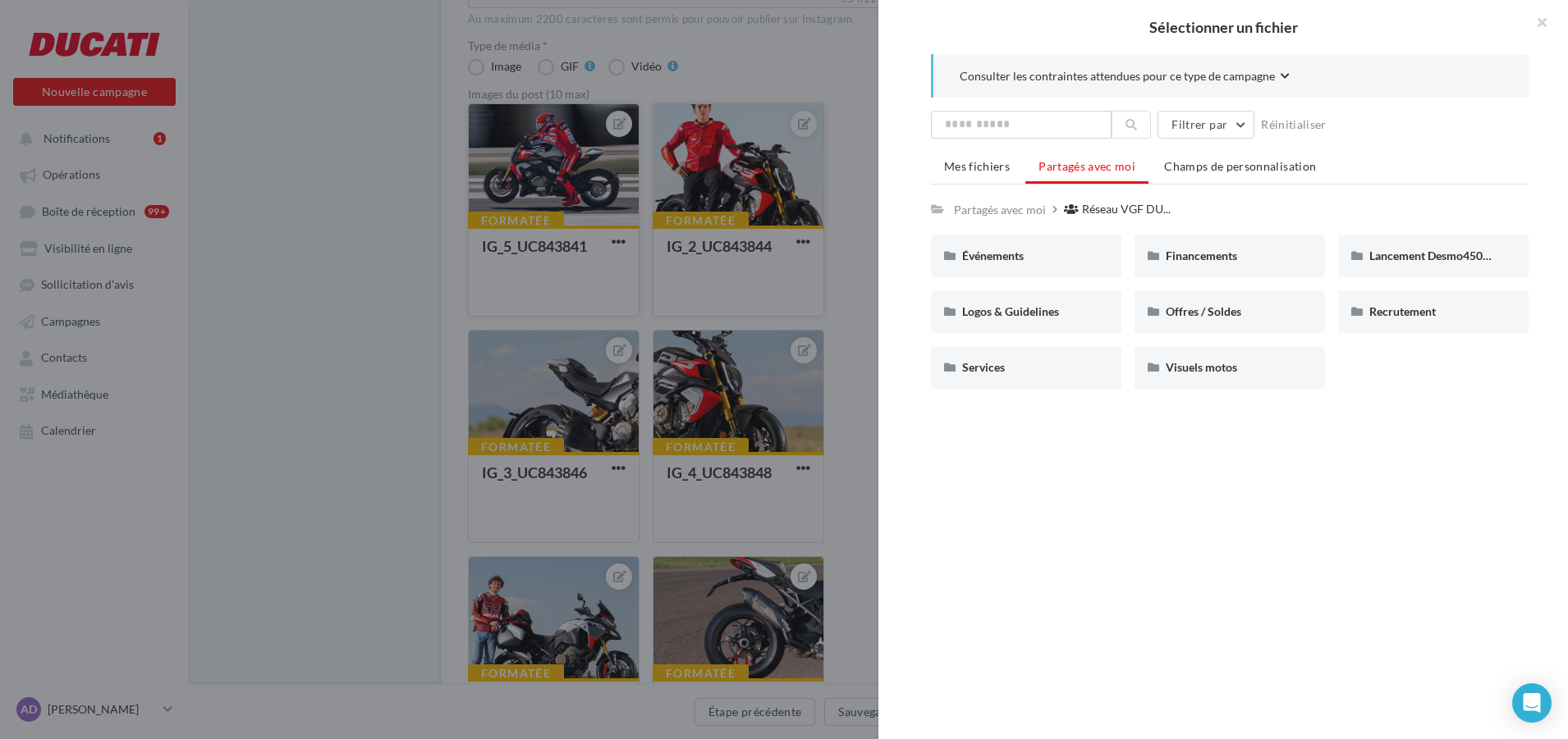
click at [468, 544] on div "Sélectionner un fichier Consulter les contraintes attendues pour ce type de cam…" at bounding box center [554, 544] width 172 height 0
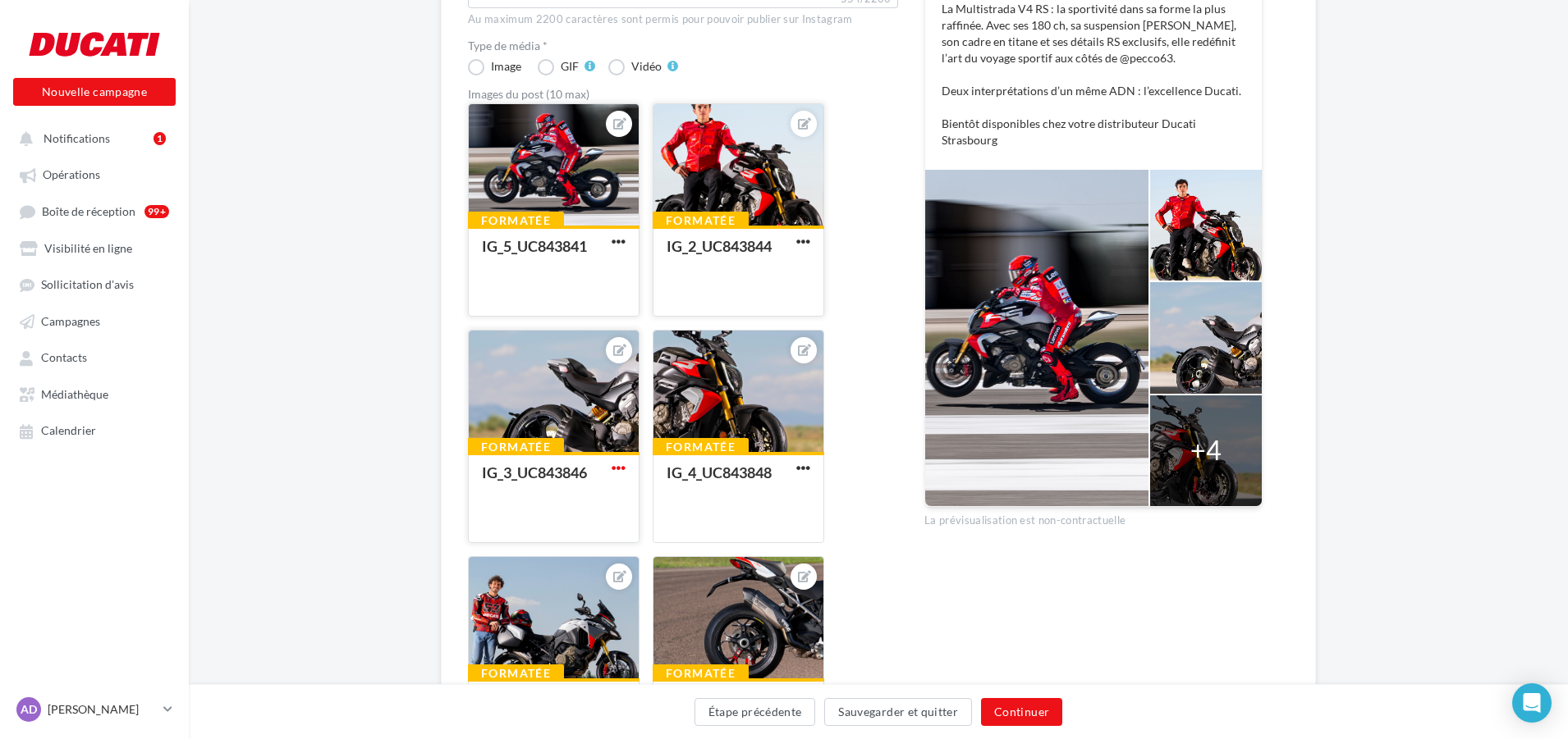
click at [614, 470] on span "button" at bounding box center [619, 469] width 14 height 14
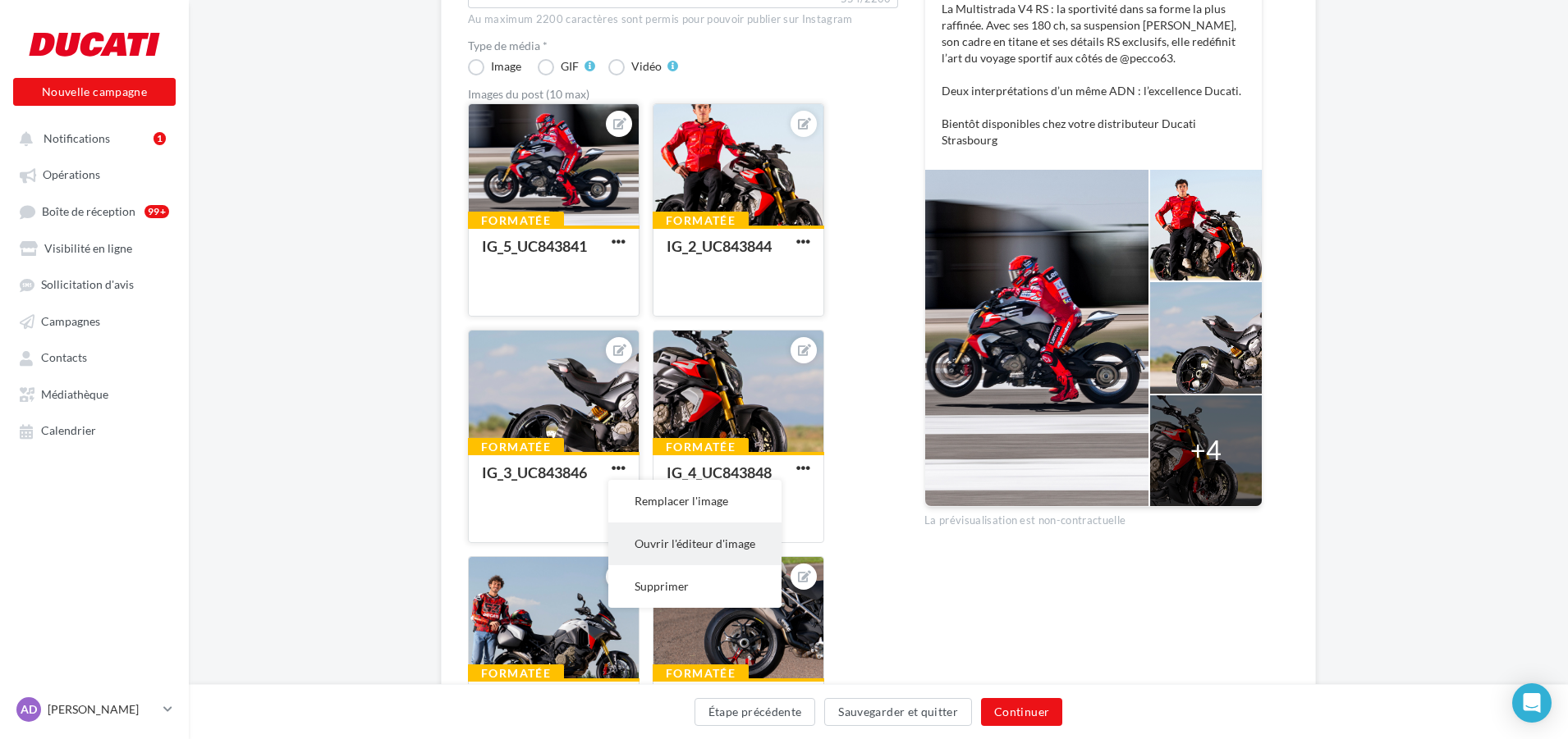
click at [682, 542] on button "Ouvrir l'éditeur d'image" at bounding box center [695, 544] width 173 height 43
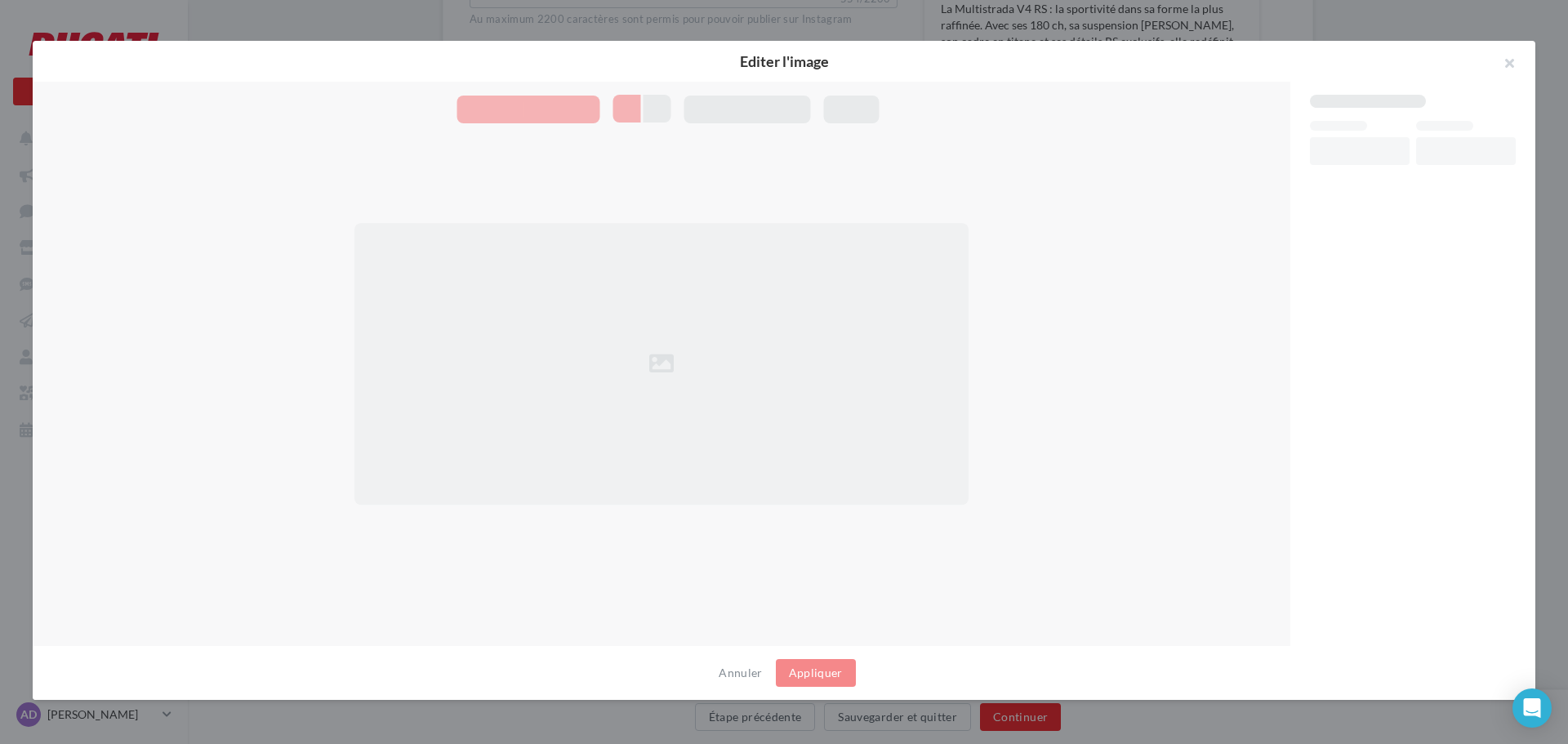
click at [526, 336] on div at bounding box center [661, 364] width 614 height 282
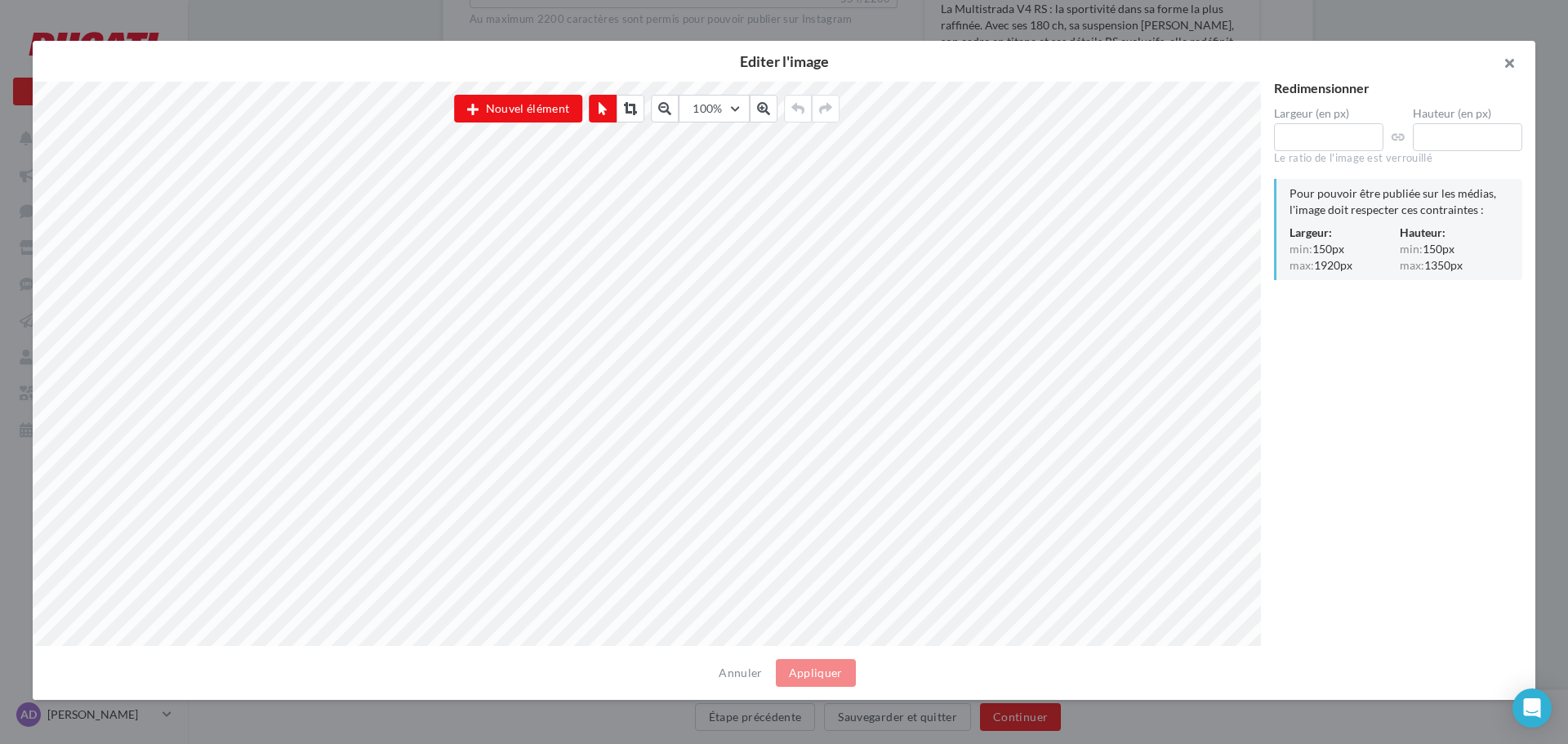
click at [1512, 62] on button "button" at bounding box center [1502, 65] width 65 height 49
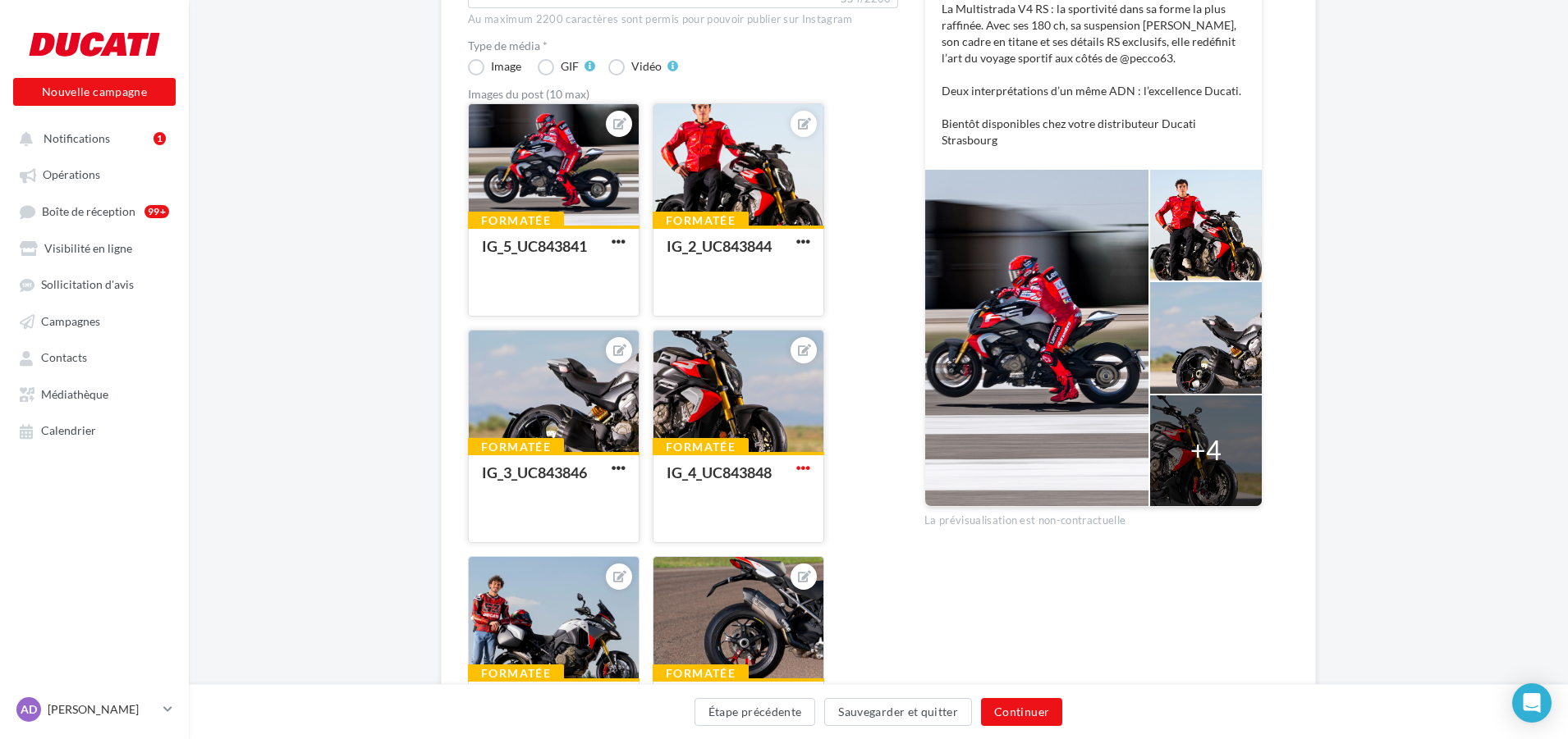
click at [797, 466] on span "button" at bounding box center [803, 469] width 14 height 14
click at [826, 547] on button "Ouvrir l'éditeur d'image" at bounding box center [879, 544] width 173 height 43
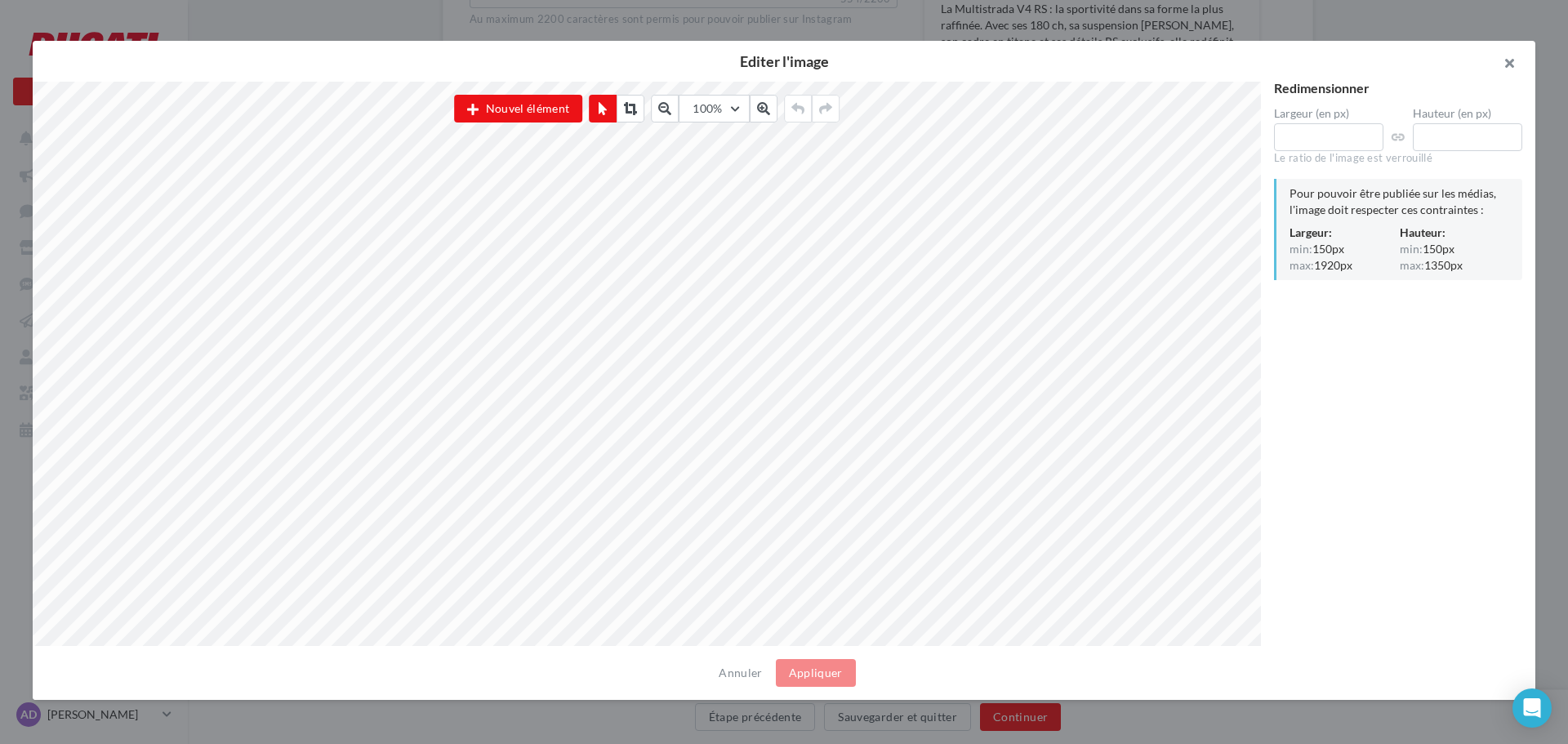
click at [1510, 57] on button "button" at bounding box center [1502, 65] width 65 height 49
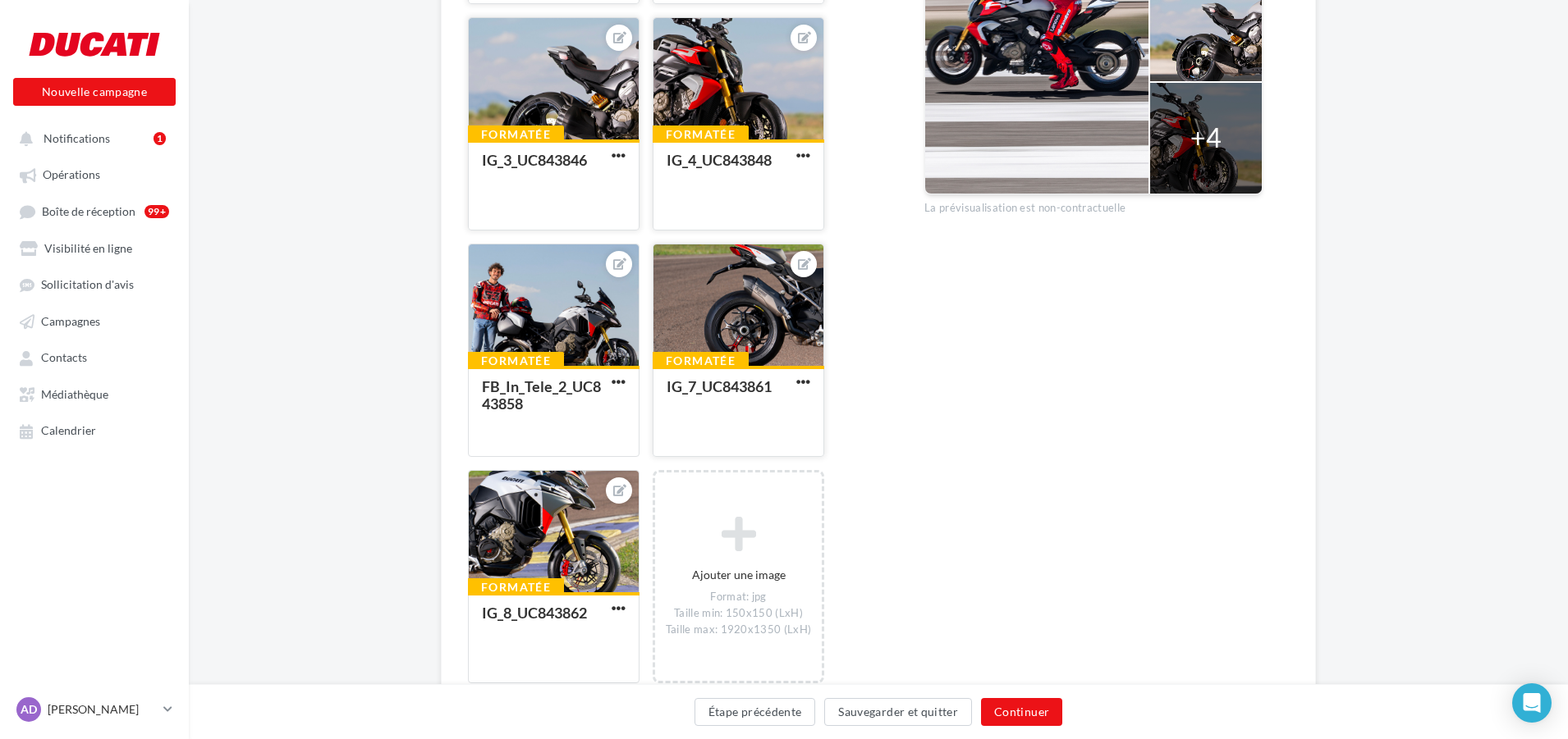
scroll to position [738, 0]
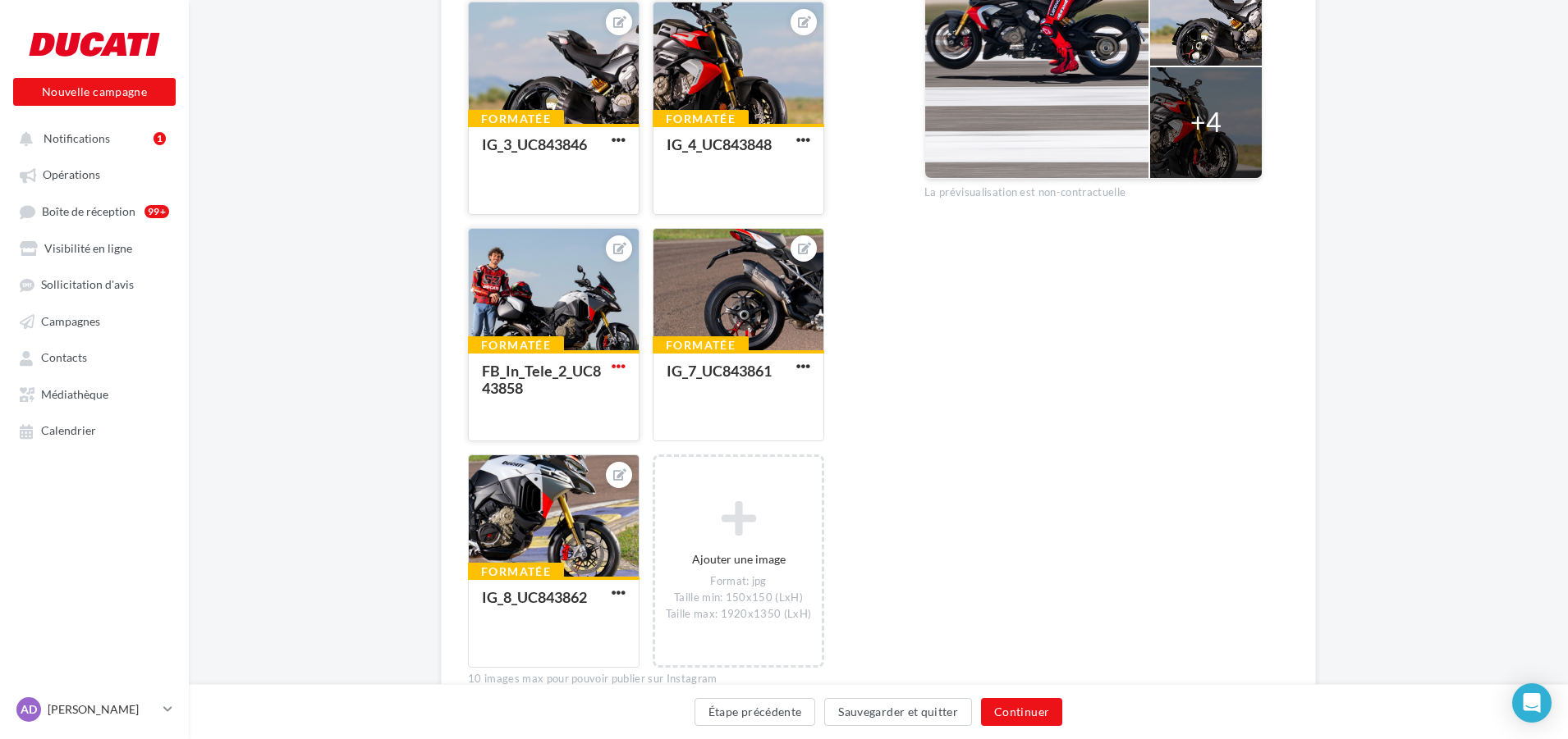
click at [618, 367] on span "button" at bounding box center [619, 366] width 14 height 14
click at [656, 437] on button "Ouvrir l'éditeur d'image" at bounding box center [695, 441] width 173 height 43
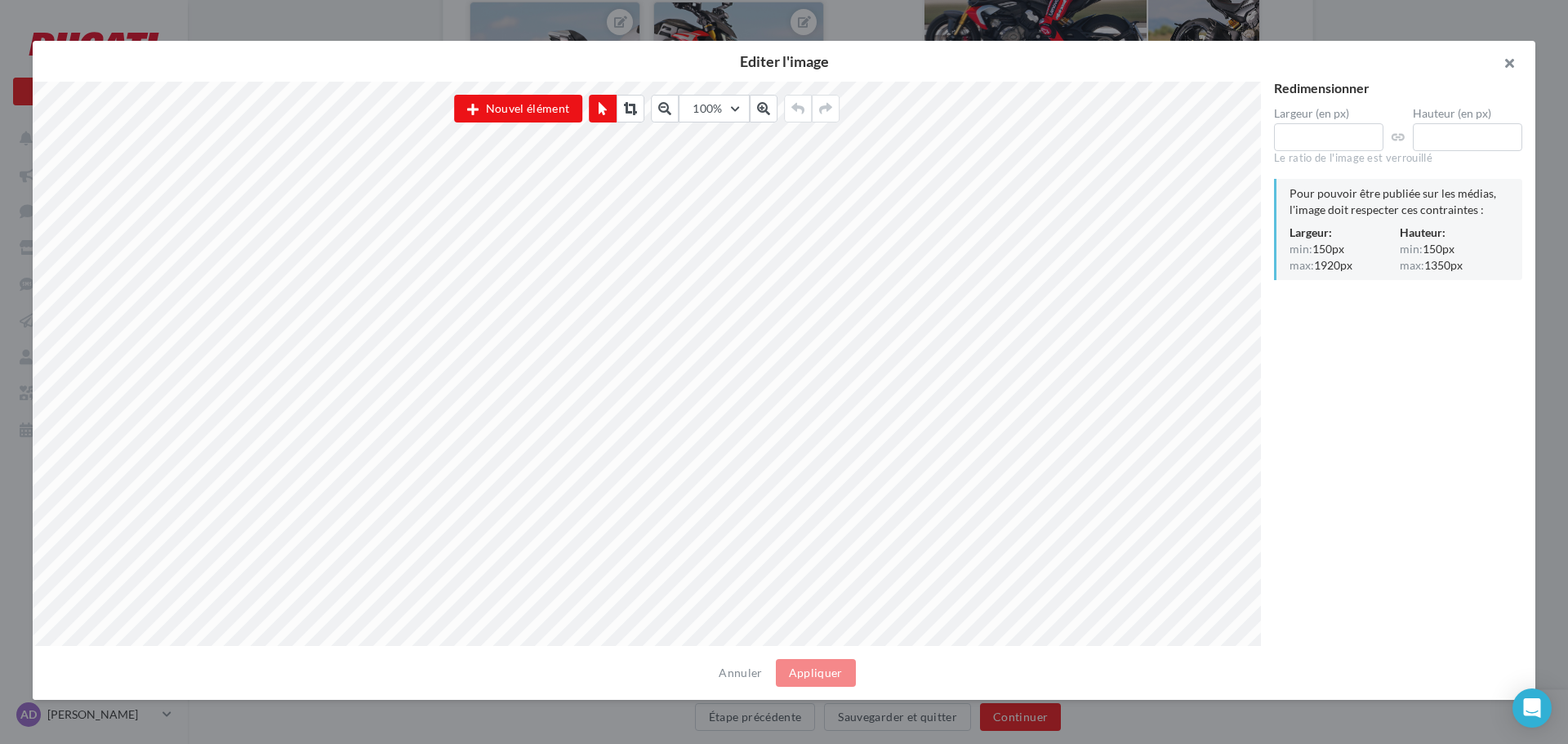
click at [1511, 61] on button "button" at bounding box center [1502, 65] width 65 height 49
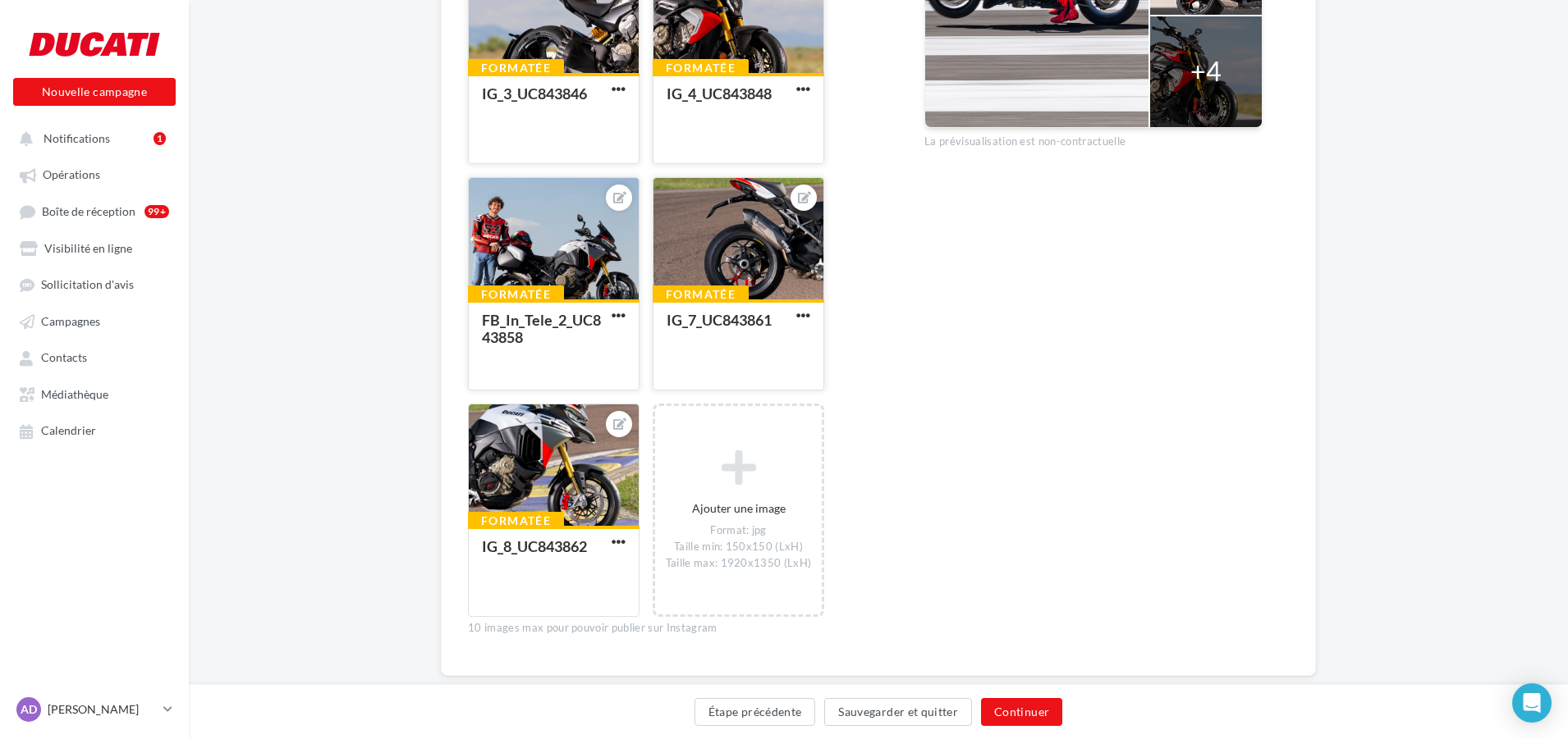
scroll to position [823, 0]
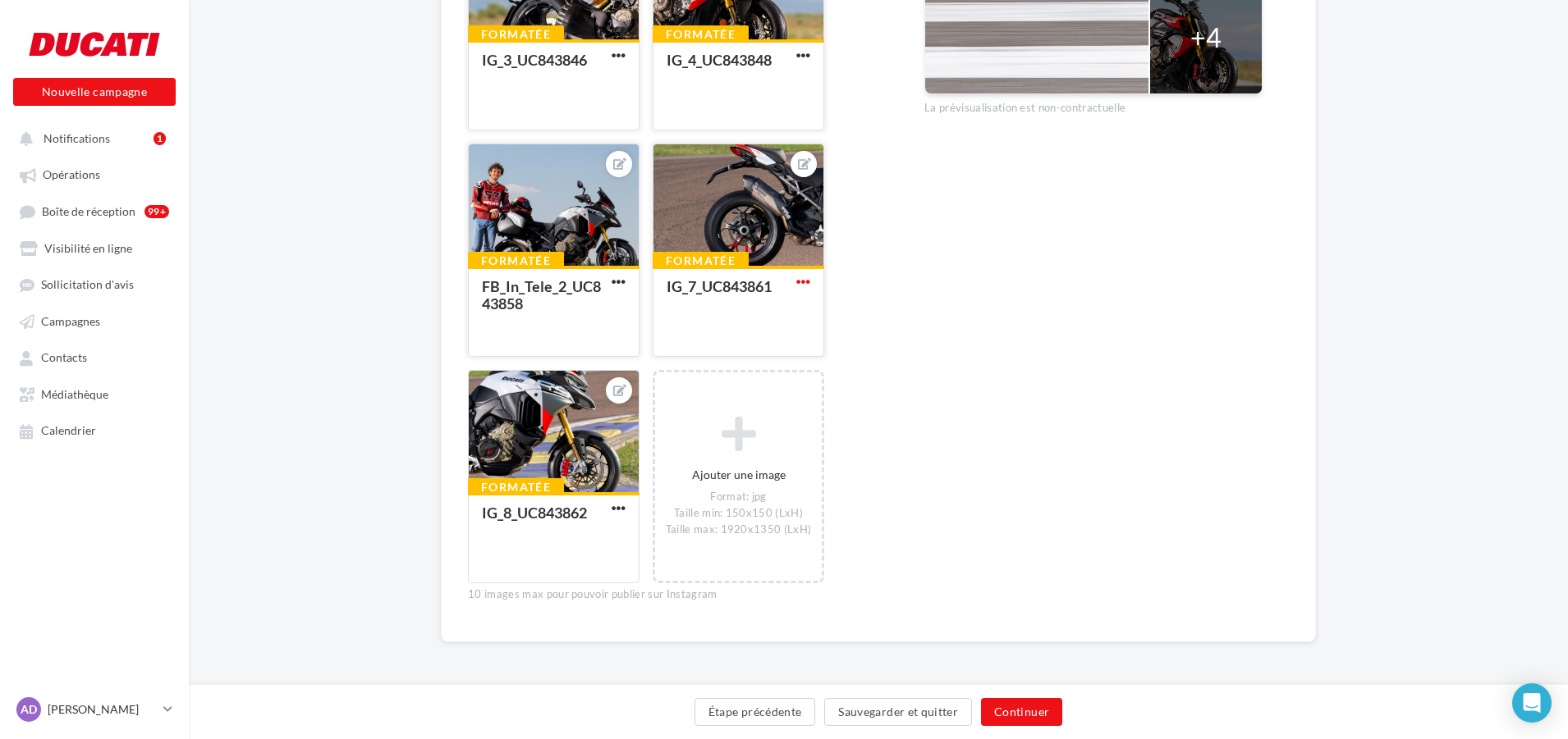
click at [798, 280] on span "button" at bounding box center [803, 282] width 14 height 14
click at [859, 348] on button "Ouvrir l'éditeur d'image" at bounding box center [879, 358] width 173 height 43
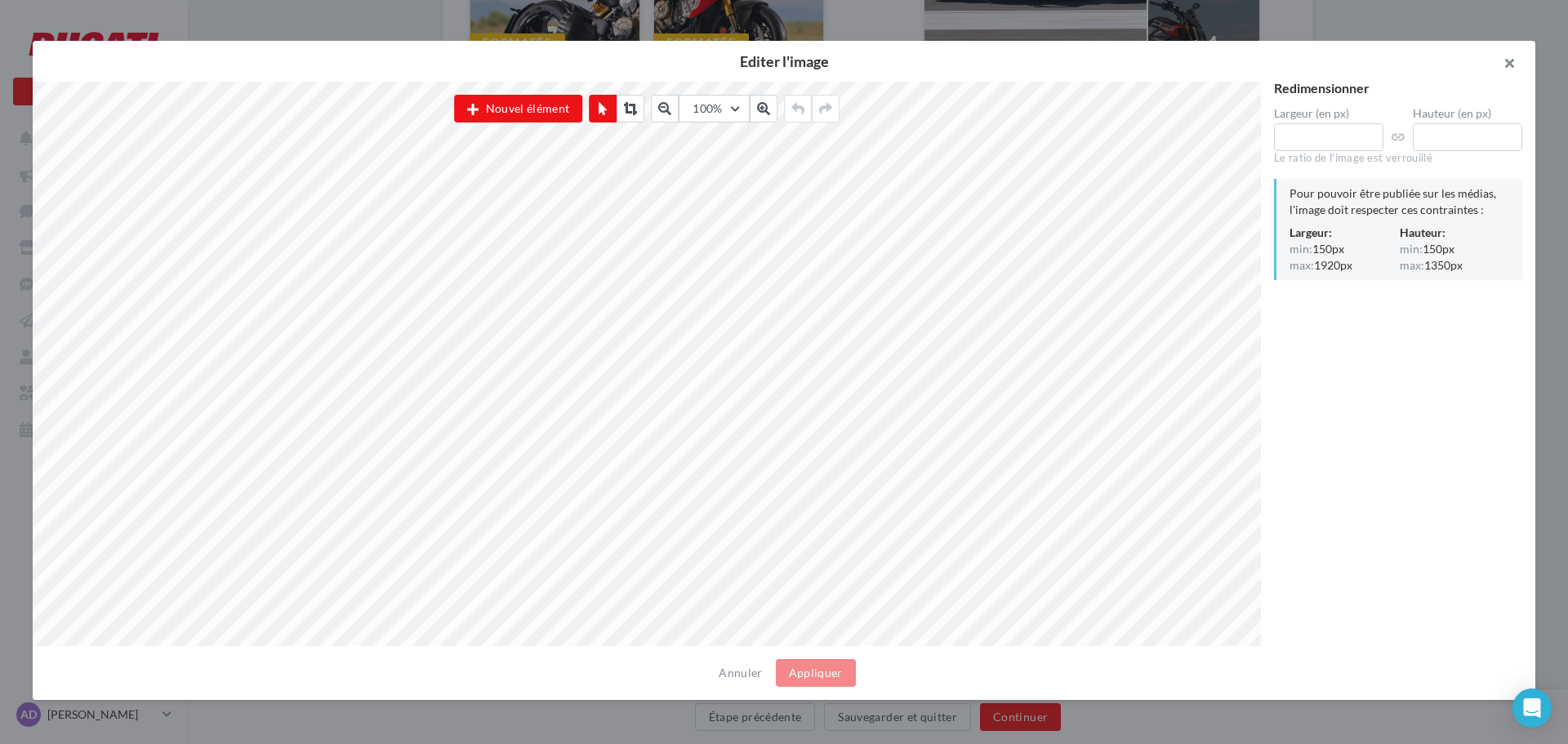
click at [1514, 67] on button "button" at bounding box center [1502, 65] width 65 height 49
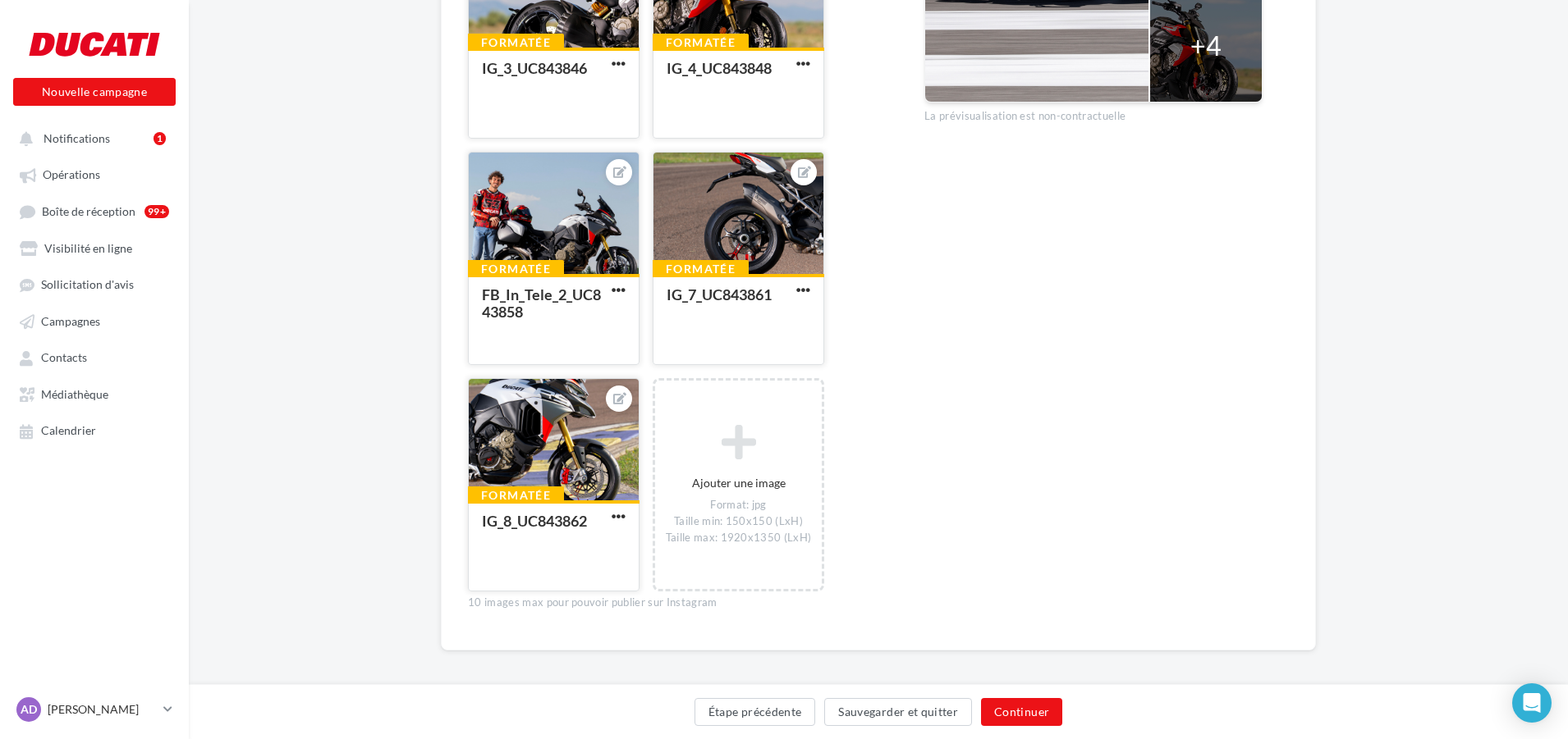
click at [610, 514] on button "button" at bounding box center [619, 517] width 21 height 17
click at [682, 590] on button "Ouvrir l'éditeur d'image" at bounding box center [695, 592] width 173 height 43
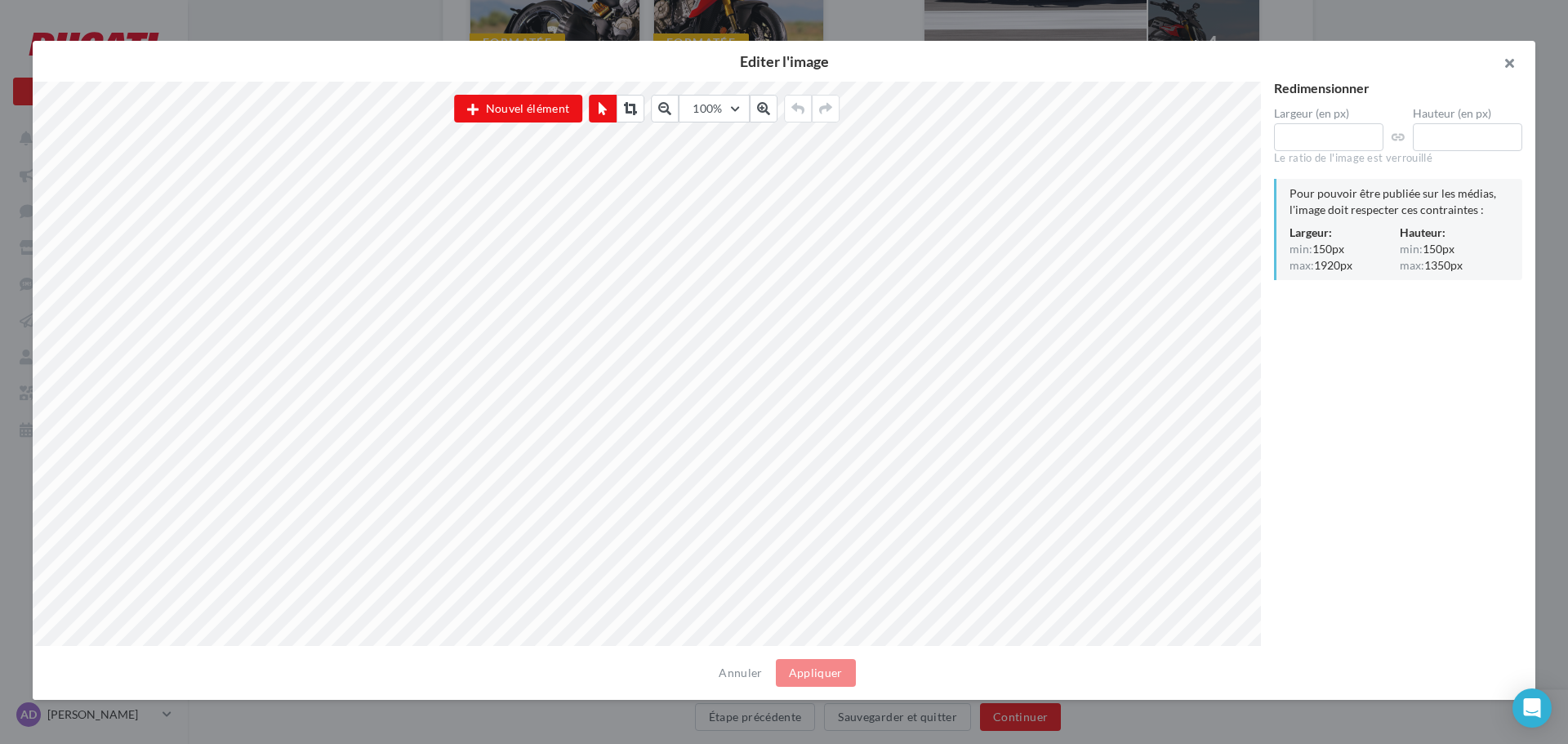
click at [1515, 59] on button "button" at bounding box center [1502, 65] width 65 height 49
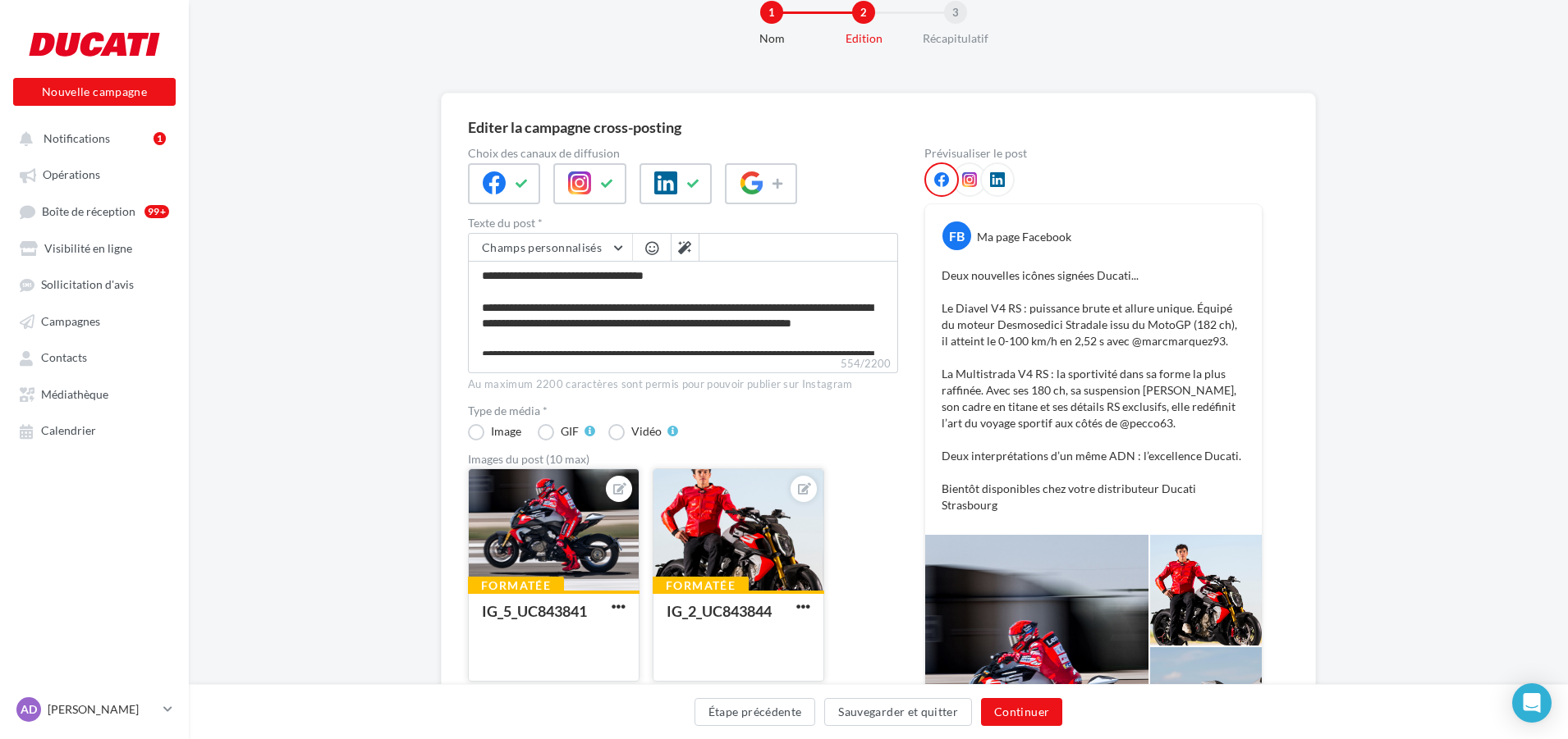
scroll to position [0, 0]
